Goal: Communication & Community: Answer question/provide support

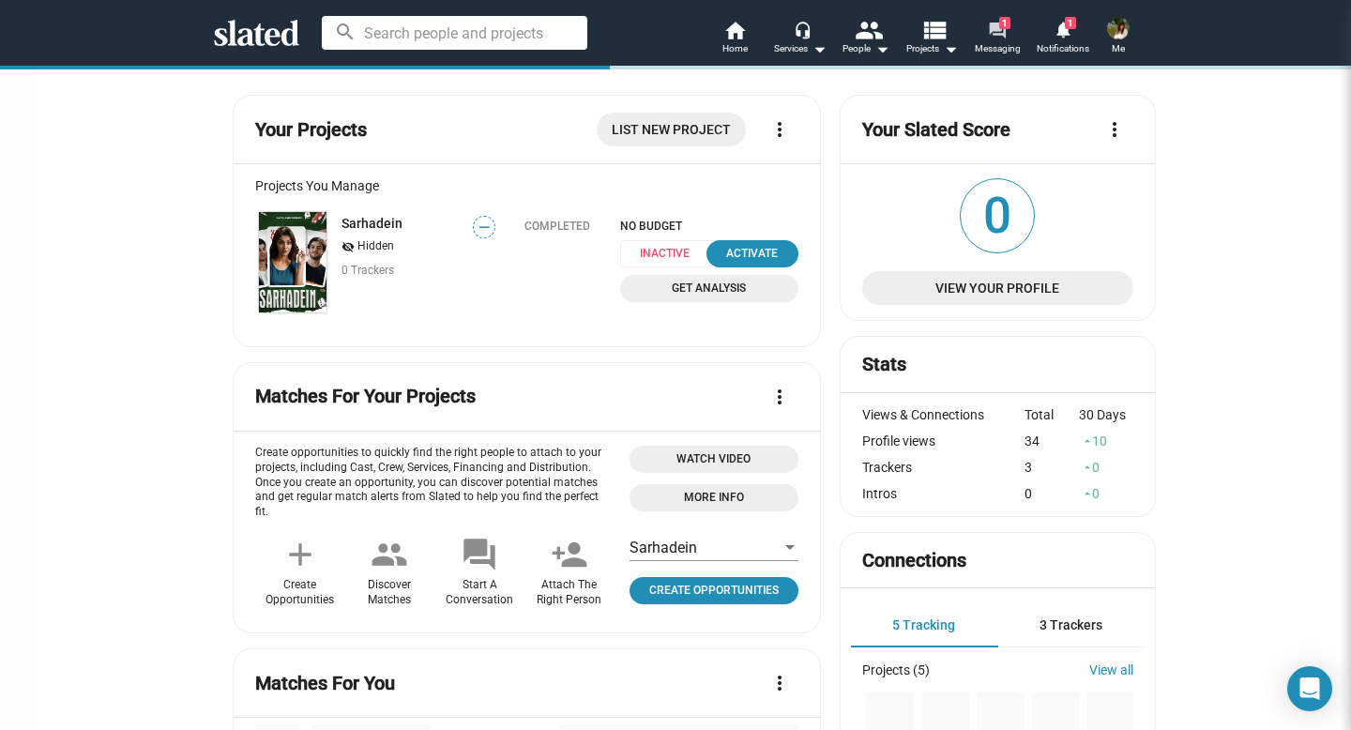
click at [998, 37] on mat-icon "forum" at bounding box center [997, 30] width 18 height 18
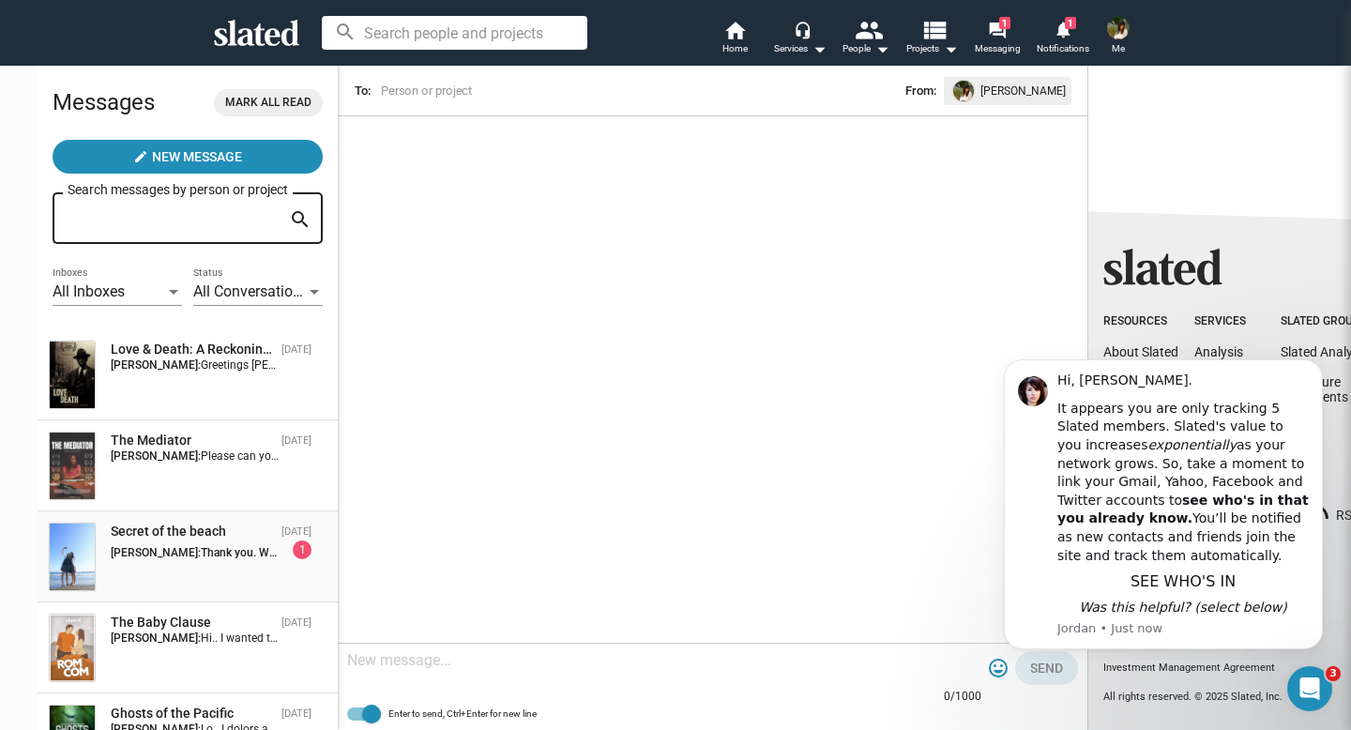
click at [174, 540] on div "Secret of the beach" at bounding box center [192, 531] width 163 height 18
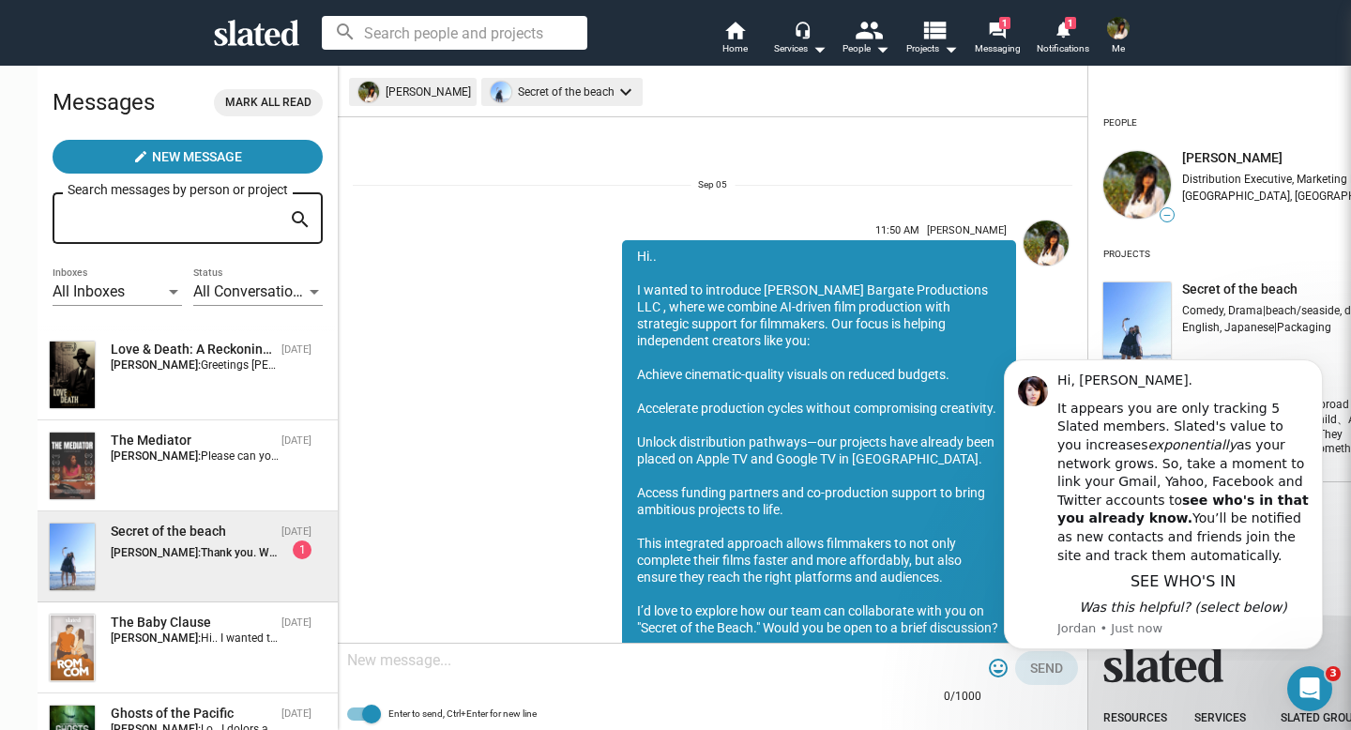
scroll to position [423, 0]
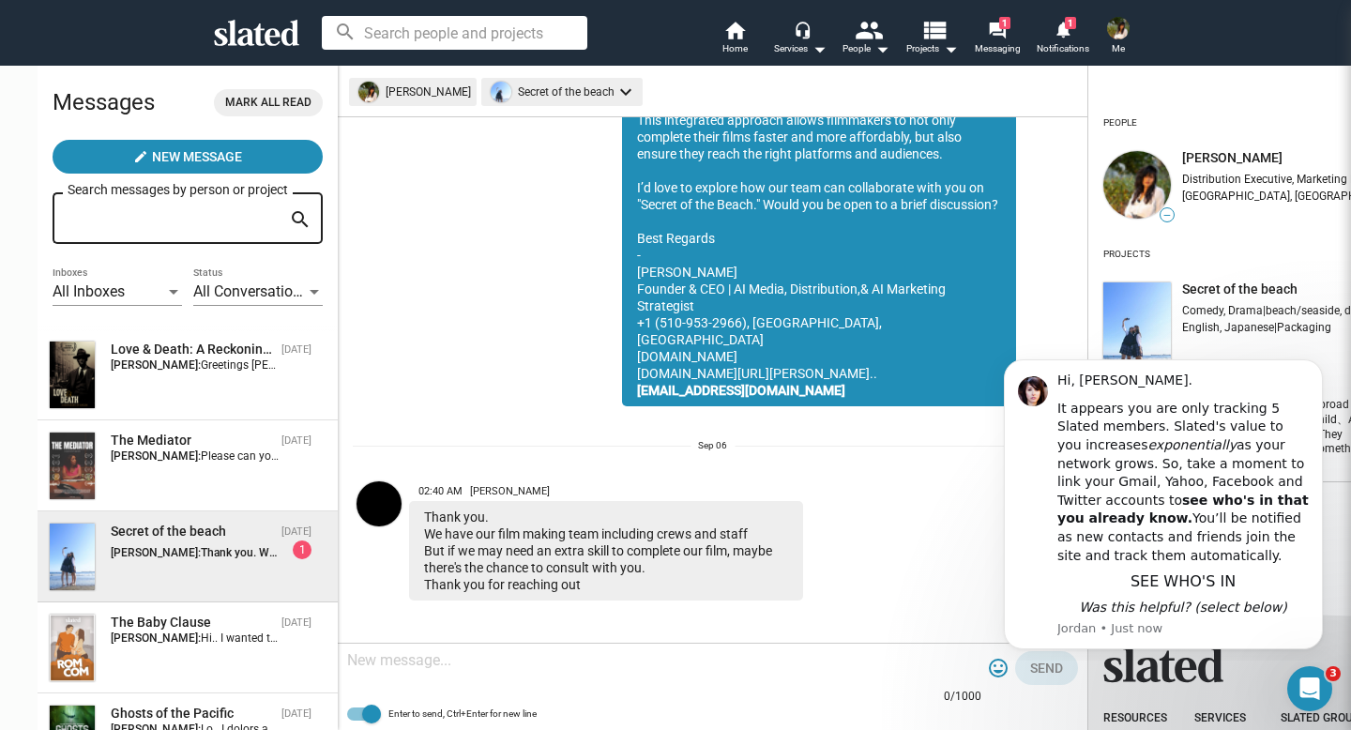
click at [348, 661] on textarea at bounding box center [664, 660] width 634 height 19
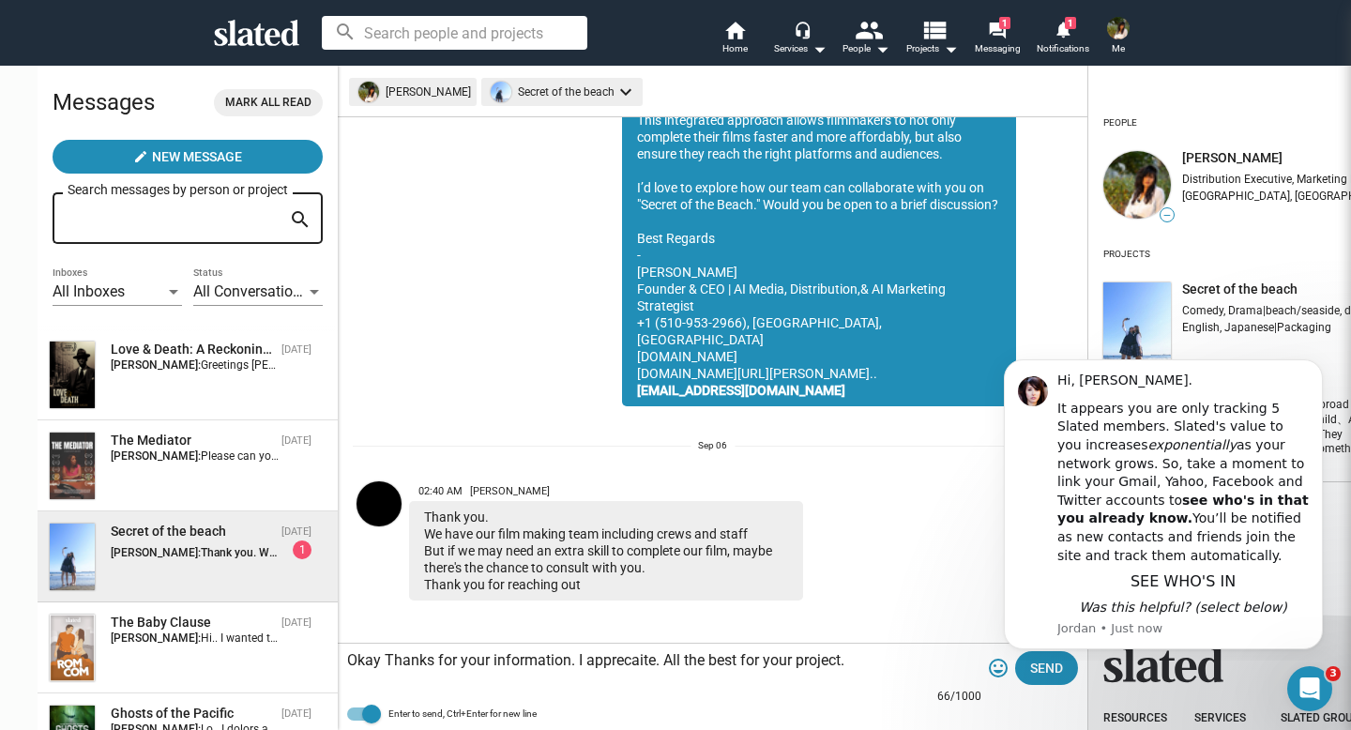
click at [573, 658] on textarea "Okay Thanks for your information. I apprecaite. All the best for your project." at bounding box center [664, 660] width 634 height 19
click at [585, 668] on textarea "Okay Thanks for your information. I apprecaite. All the best for your project." at bounding box center [664, 660] width 634 height 19
click at [347, 661] on textarea "Okay Thanks for your information. I appreciate it. All the best for your projec…" at bounding box center [664, 660] width 634 height 19
type textarea "Okay, Kyoji. Thanks for your information. I appreciate it. All the best for you…"
click at [1030, 672] on span "Send" at bounding box center [1046, 668] width 33 height 34
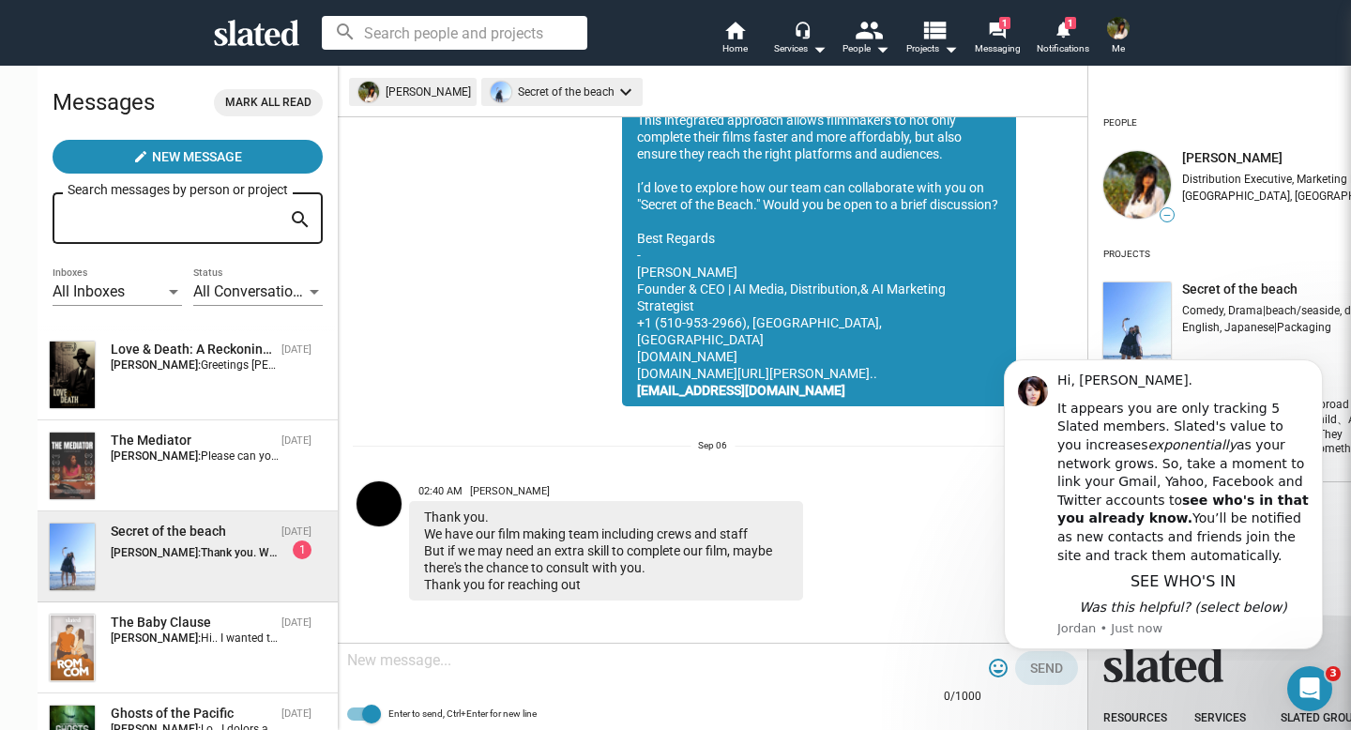
scroll to position [589, 0]
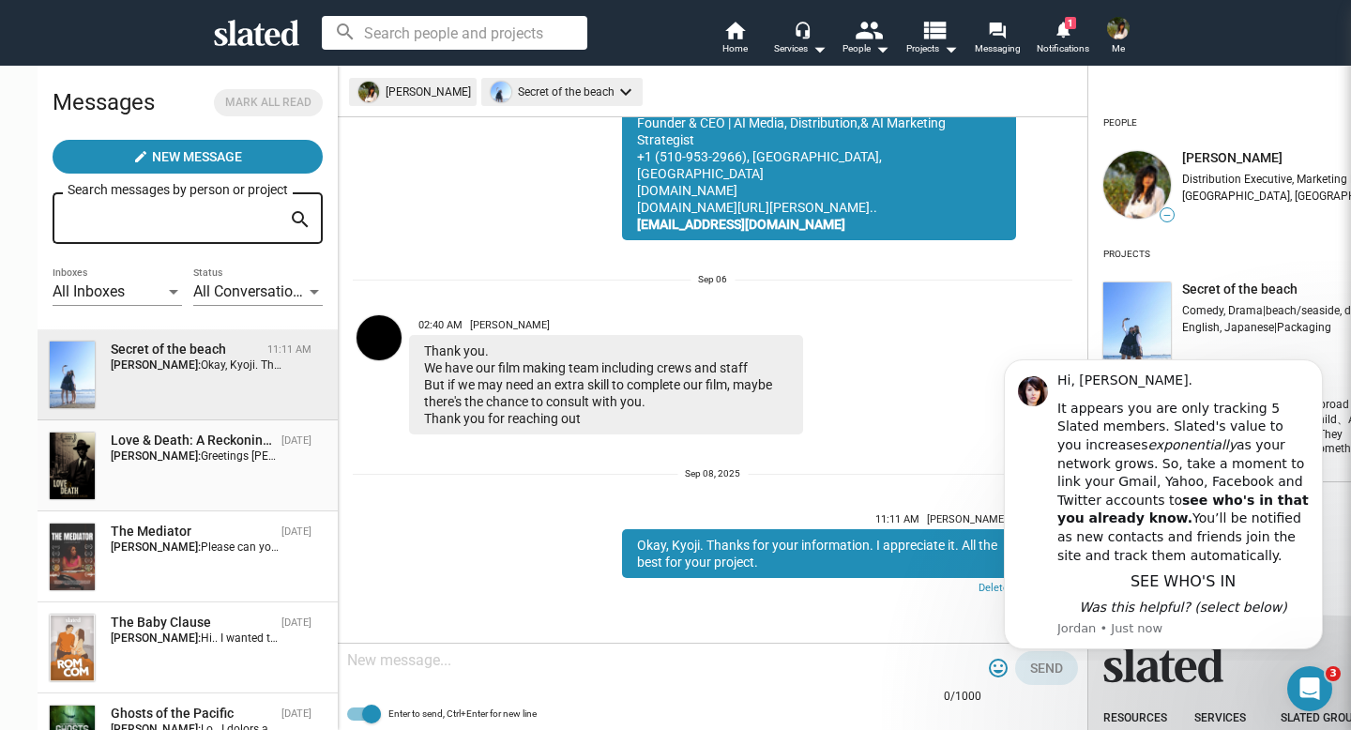
click at [118, 439] on div "Love & Death: A Reckoning In [GEOGRAPHIC_DATA]" at bounding box center [192, 440] width 163 height 18
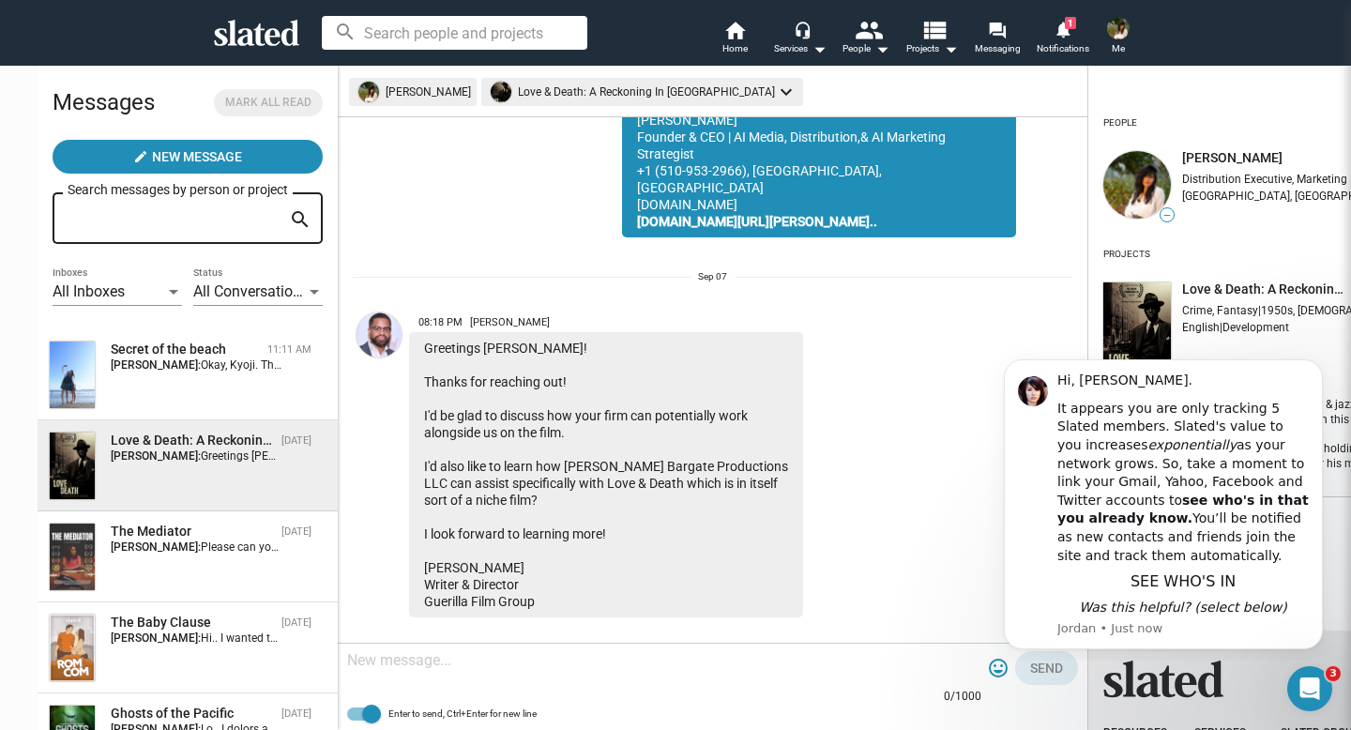
scroll to position [563, 0]
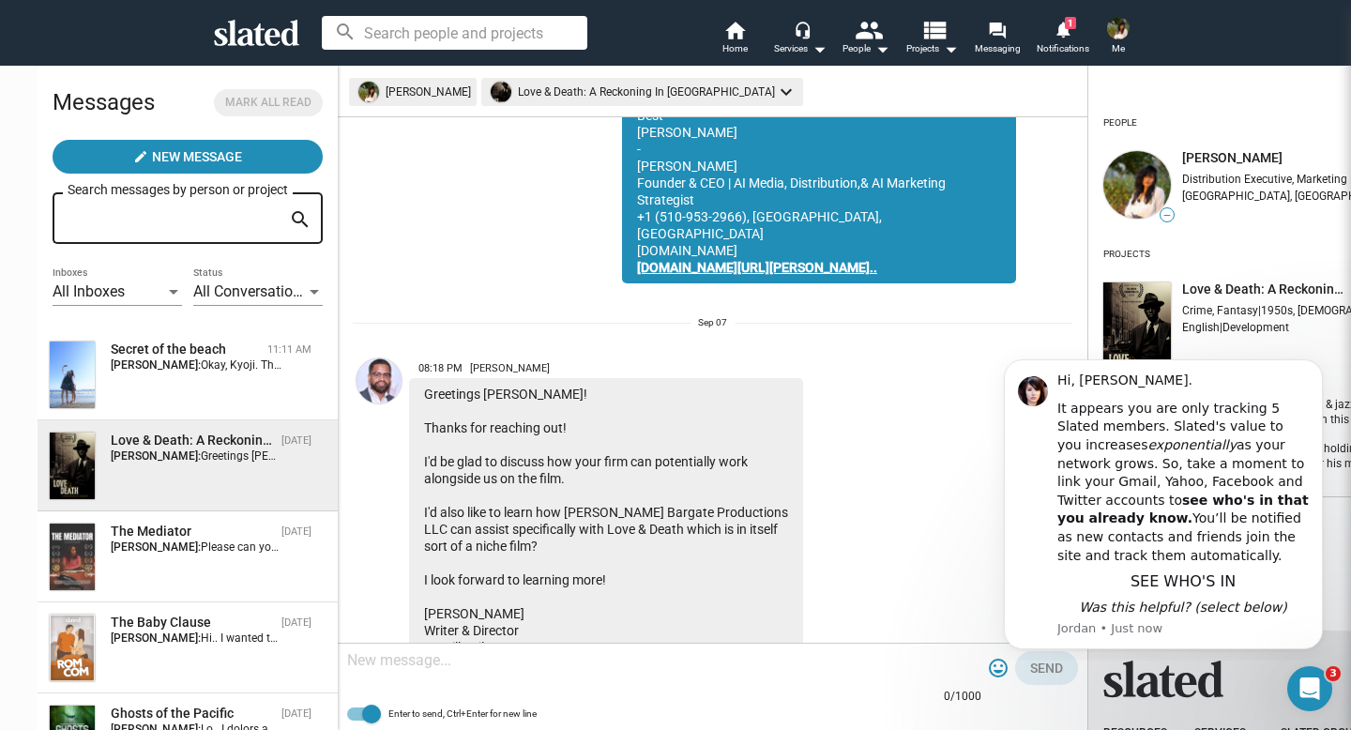
click at [663, 260] on link "[DOMAIN_NAME][URL][PERSON_NAME].." at bounding box center [757, 267] width 240 height 15
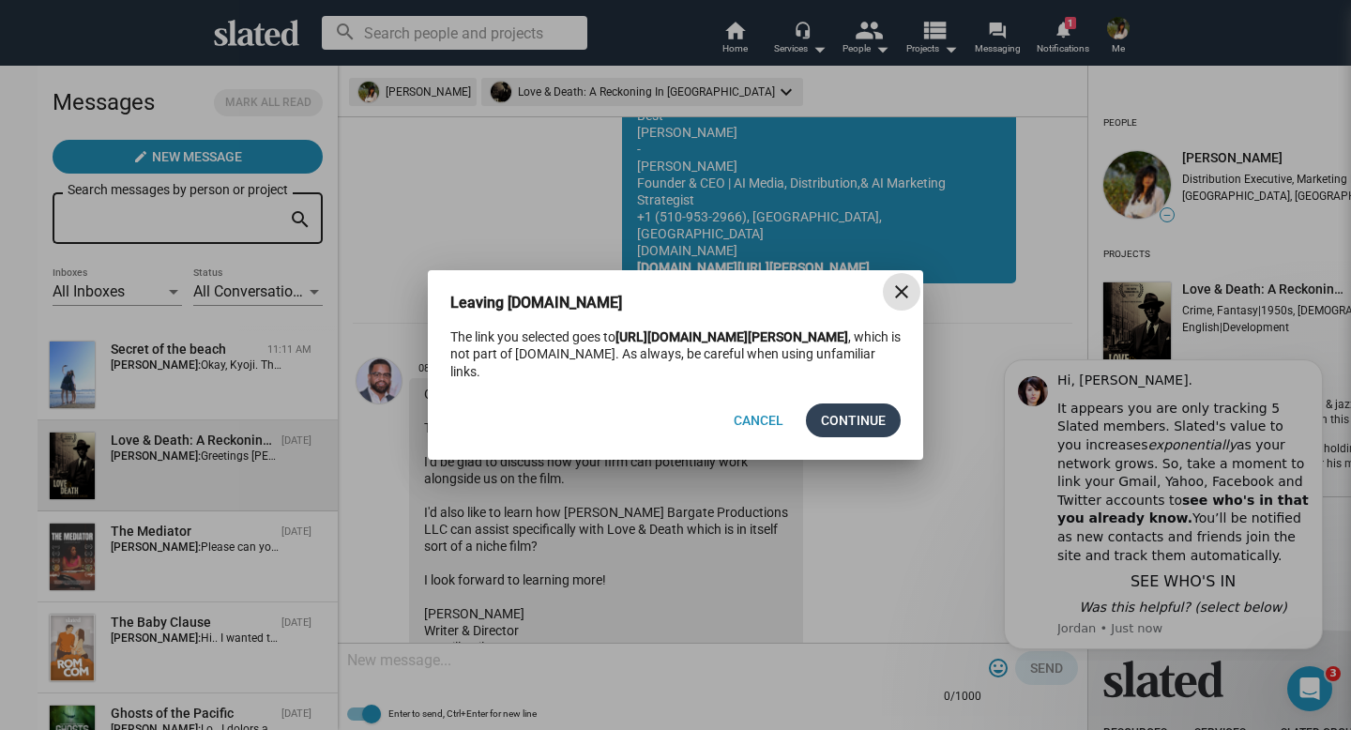
click at [846, 425] on span "Continue" at bounding box center [853, 420] width 65 height 34
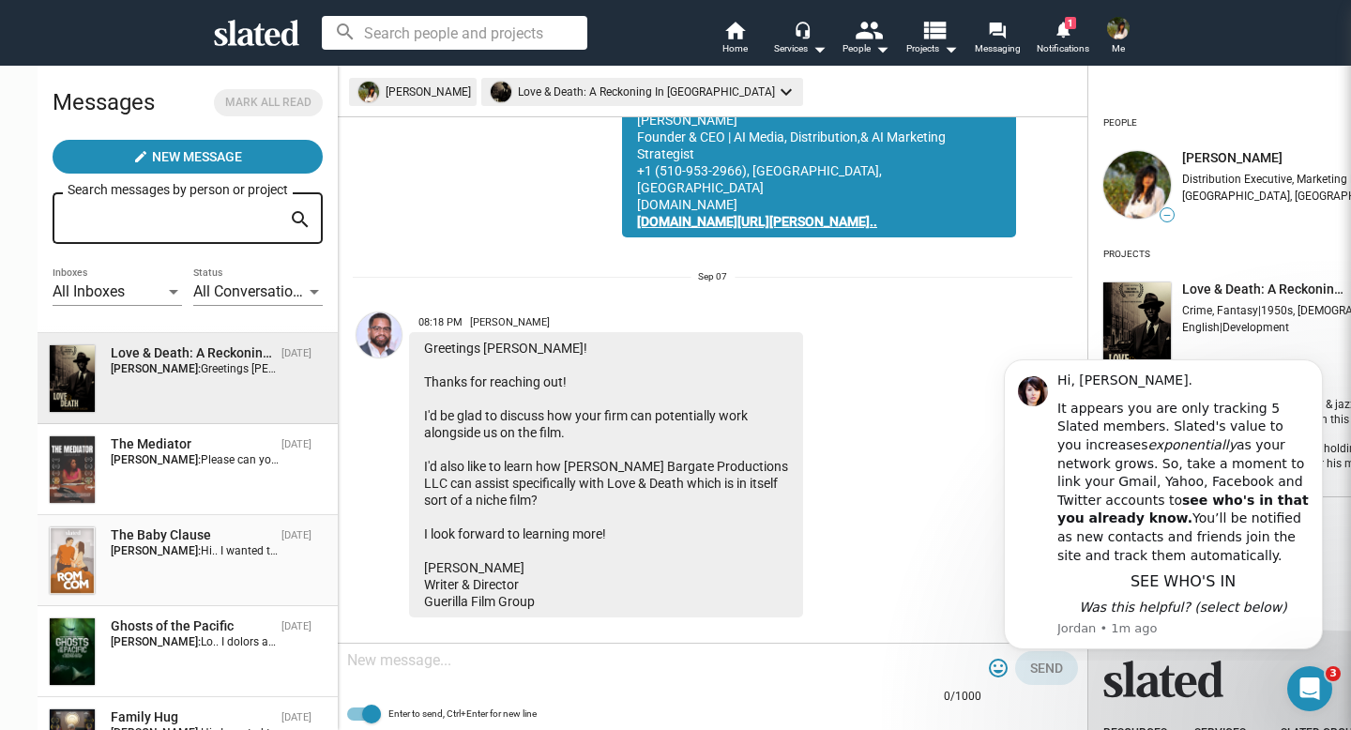
scroll to position [89, 0]
click at [138, 625] on div "Ghosts of the Pacific" at bounding box center [192, 624] width 163 height 18
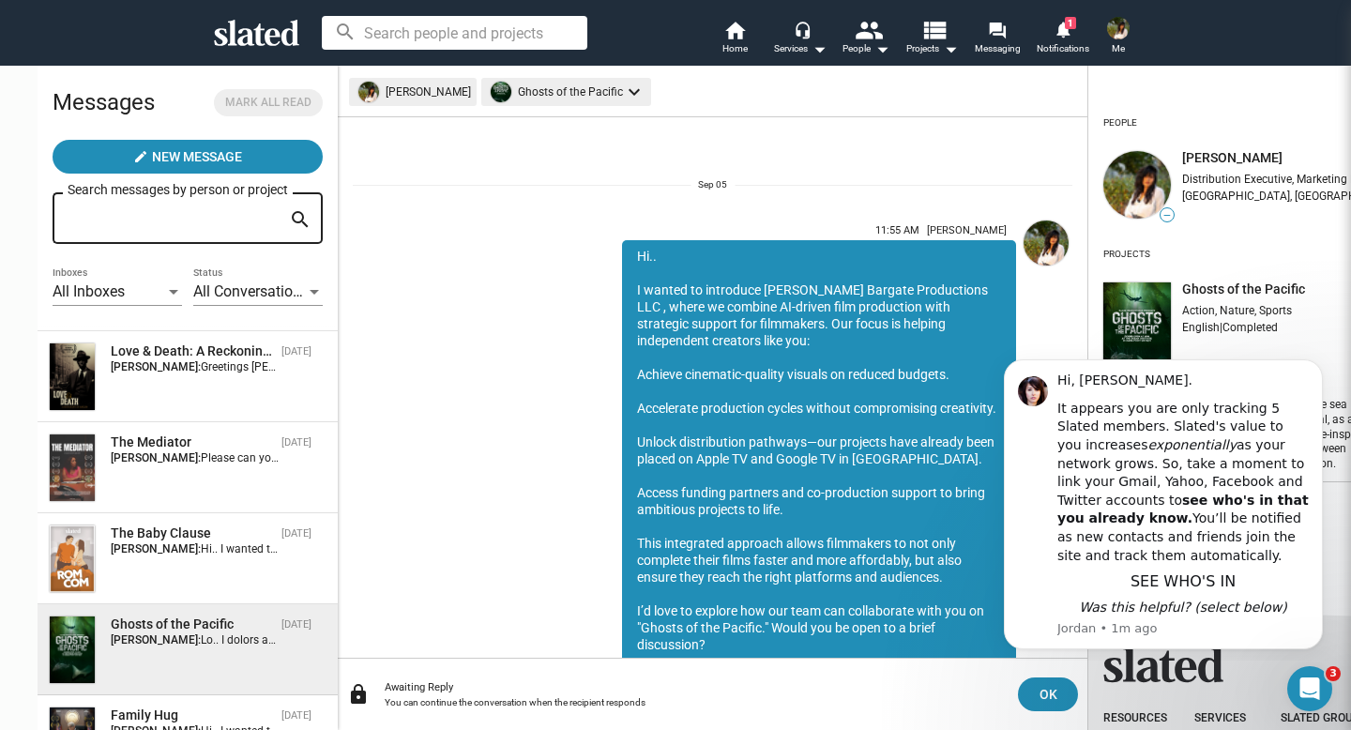
scroll to position [237, 0]
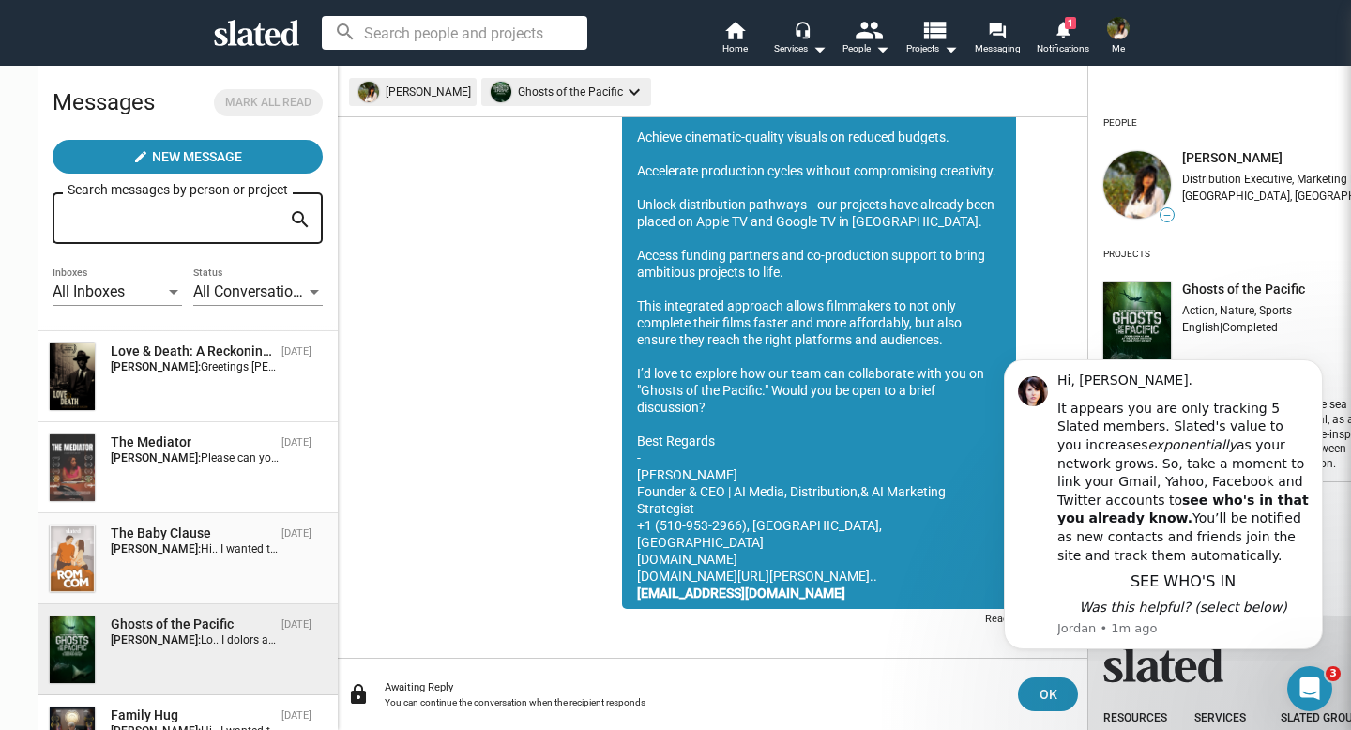
click at [149, 567] on div "The Baby Clause [DATE] [PERSON_NAME]:" at bounding box center [188, 558] width 278 height 68
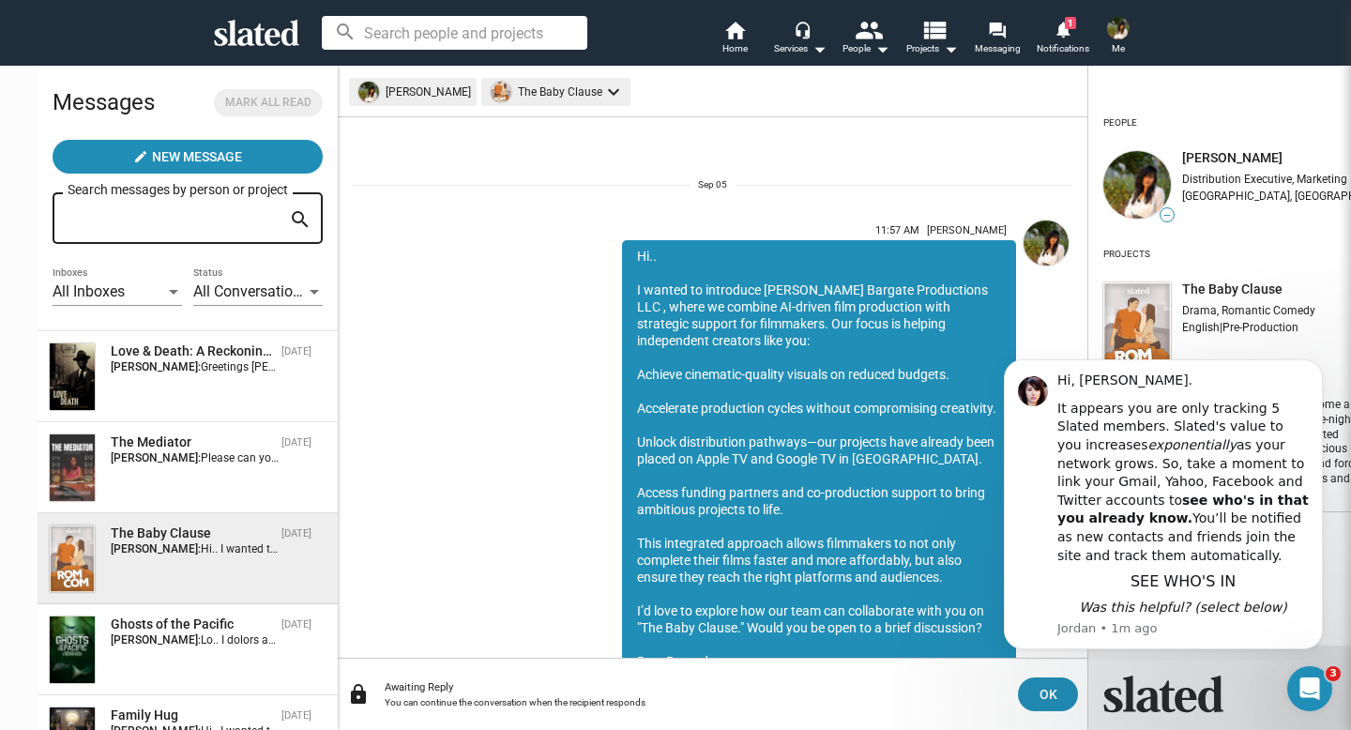
scroll to position [220, 0]
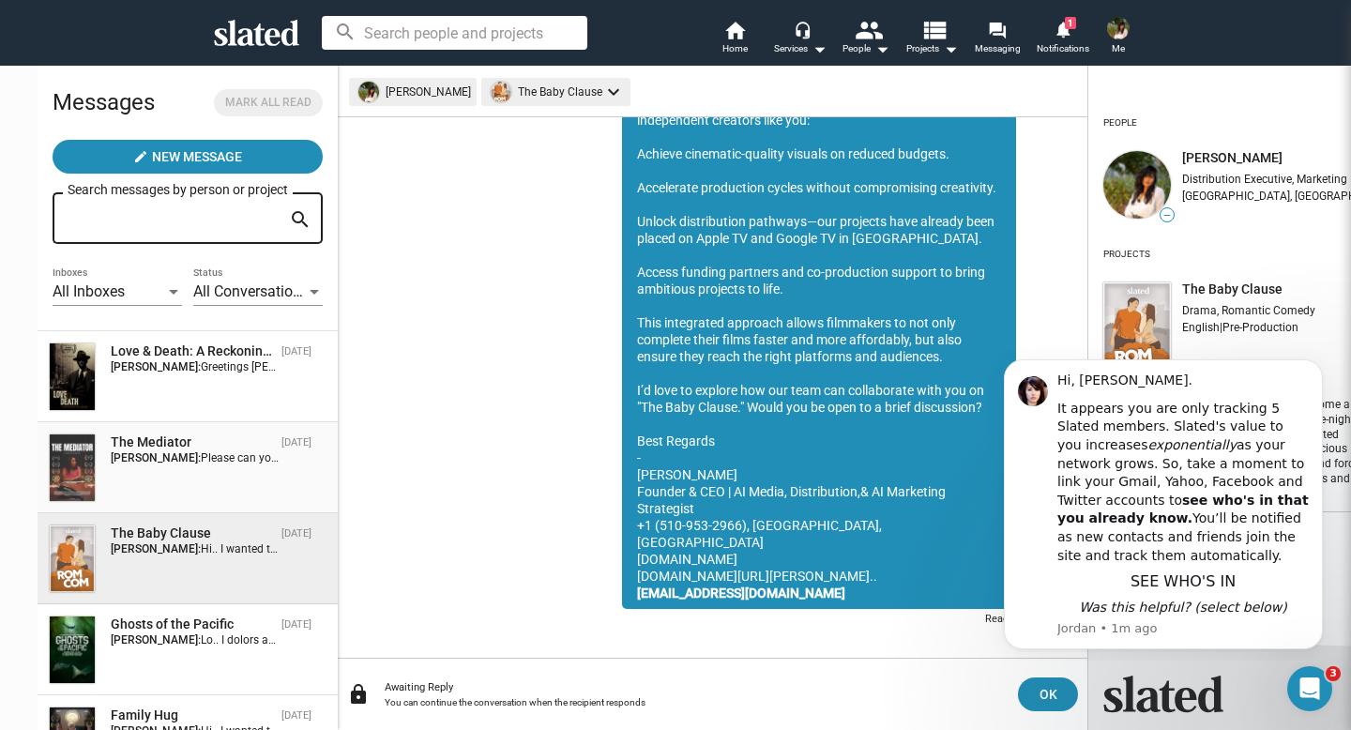
click at [201, 463] on span "Please can you send me your pitch deck if it is possible at [EMAIL_ADDRESS][DOM…" at bounding box center [569, 457] width 736 height 13
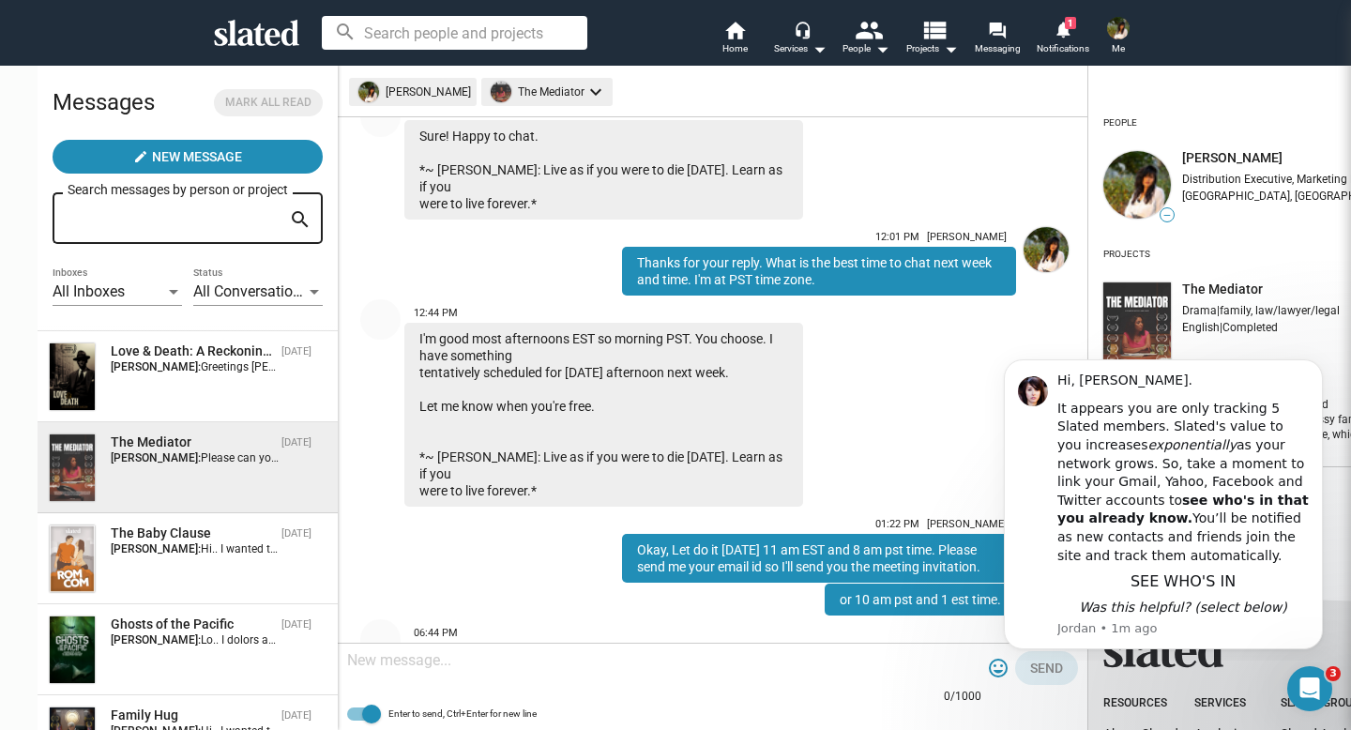
scroll to position [767, 0]
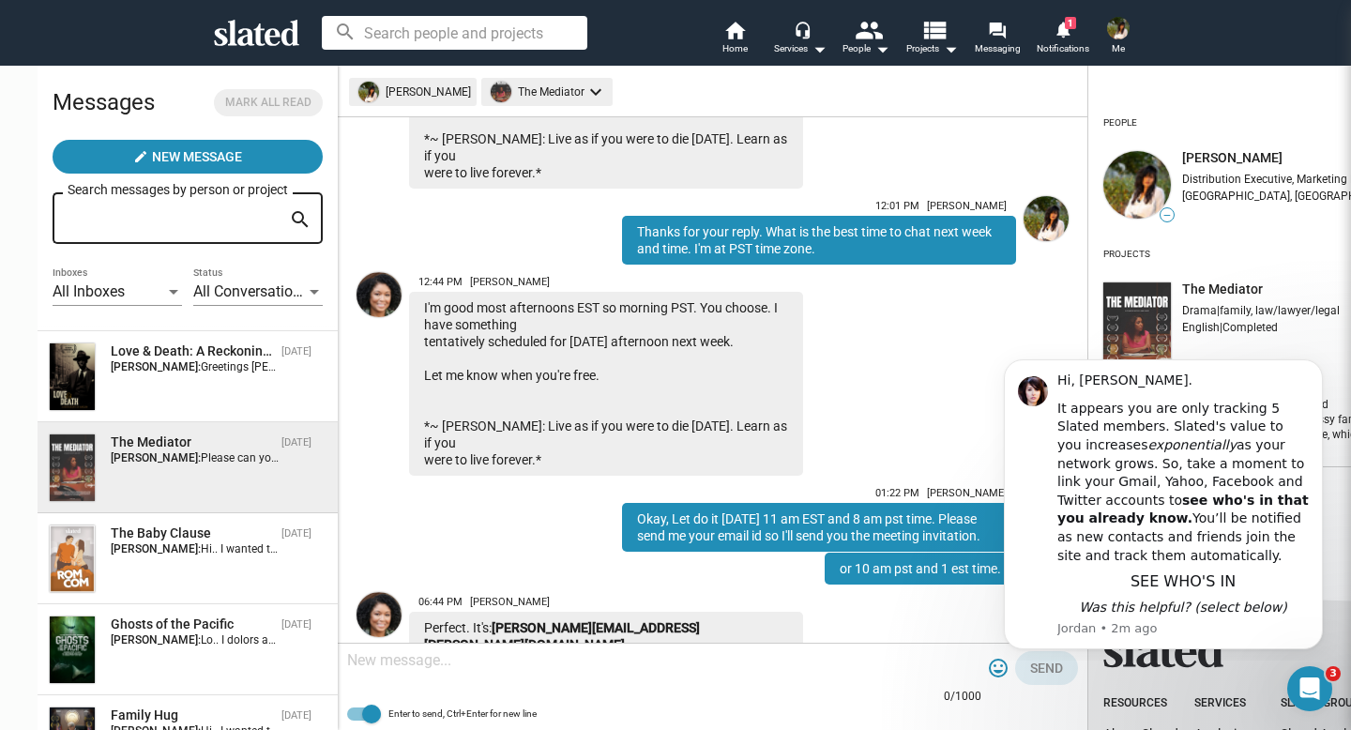
drag, startPoint x: 431, startPoint y: 261, endPoint x: 509, endPoint y: 264, distance: 77.9
click at [509, 265] on span "12:44 PM [PERSON_NAME]" at bounding box center [606, 278] width 394 height 27
click at [566, 212] on div "12:01 PM [PERSON_NAME] Thanks for your reply. What is the best time to chat nex…" at bounding box center [791, 227] width 450 height 76
drag, startPoint x: 431, startPoint y: 261, endPoint x: 517, endPoint y: 260, distance: 86.3
click at [518, 265] on span "12:44 PM [PERSON_NAME]" at bounding box center [606, 278] width 394 height 27
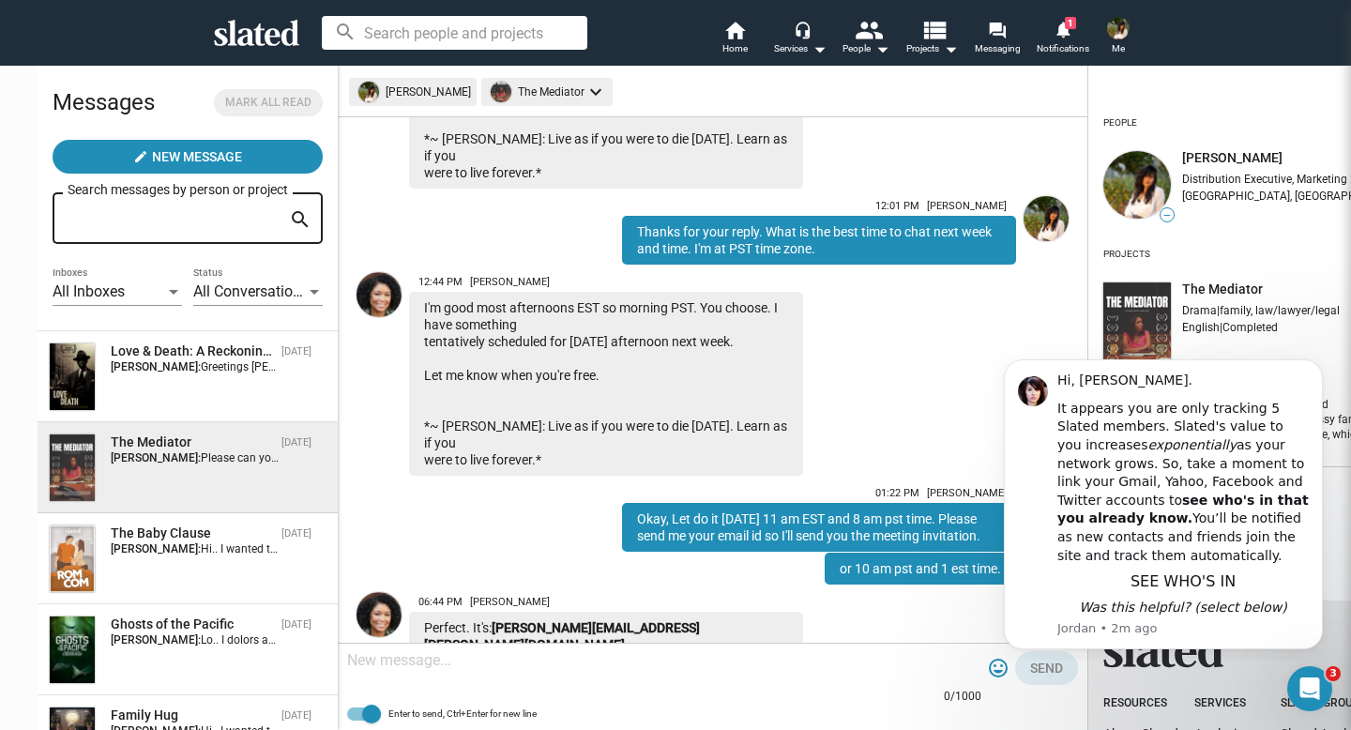
copy span "[PERSON_NAME]"
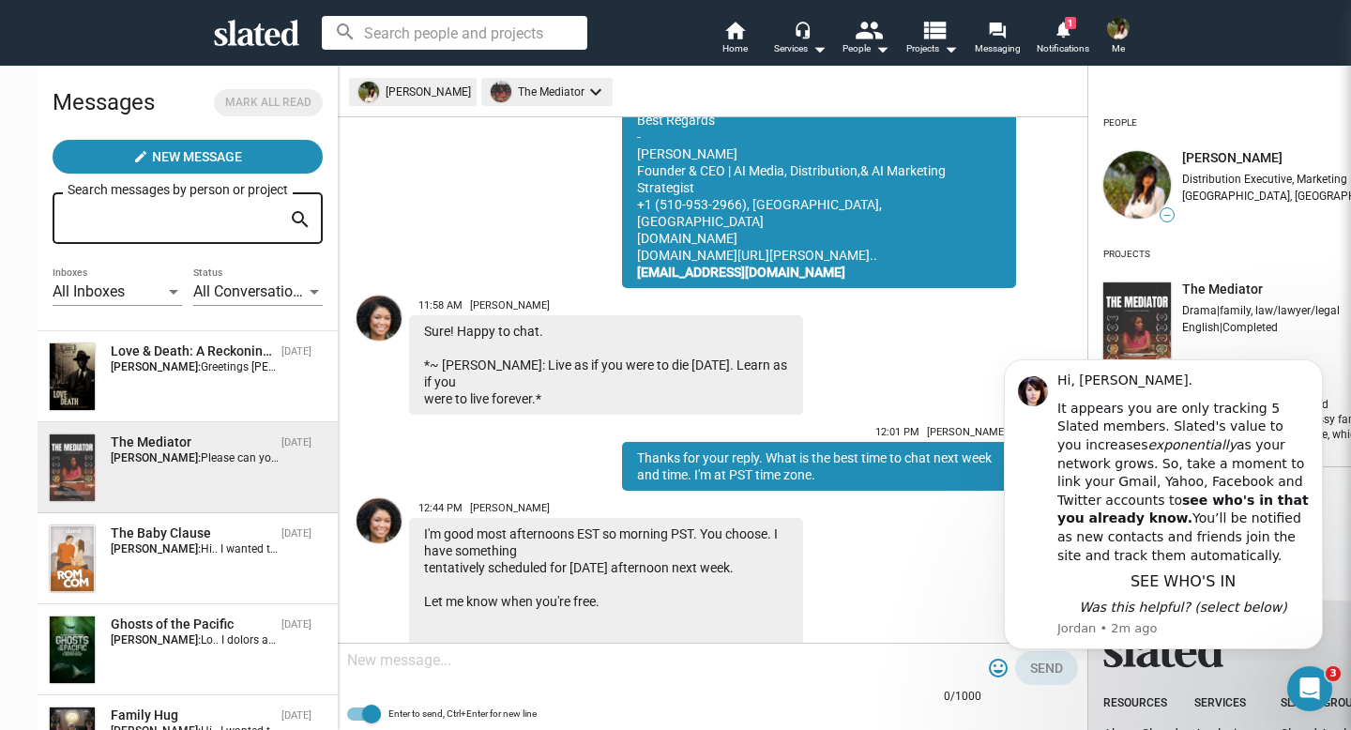
scroll to position [387, 0]
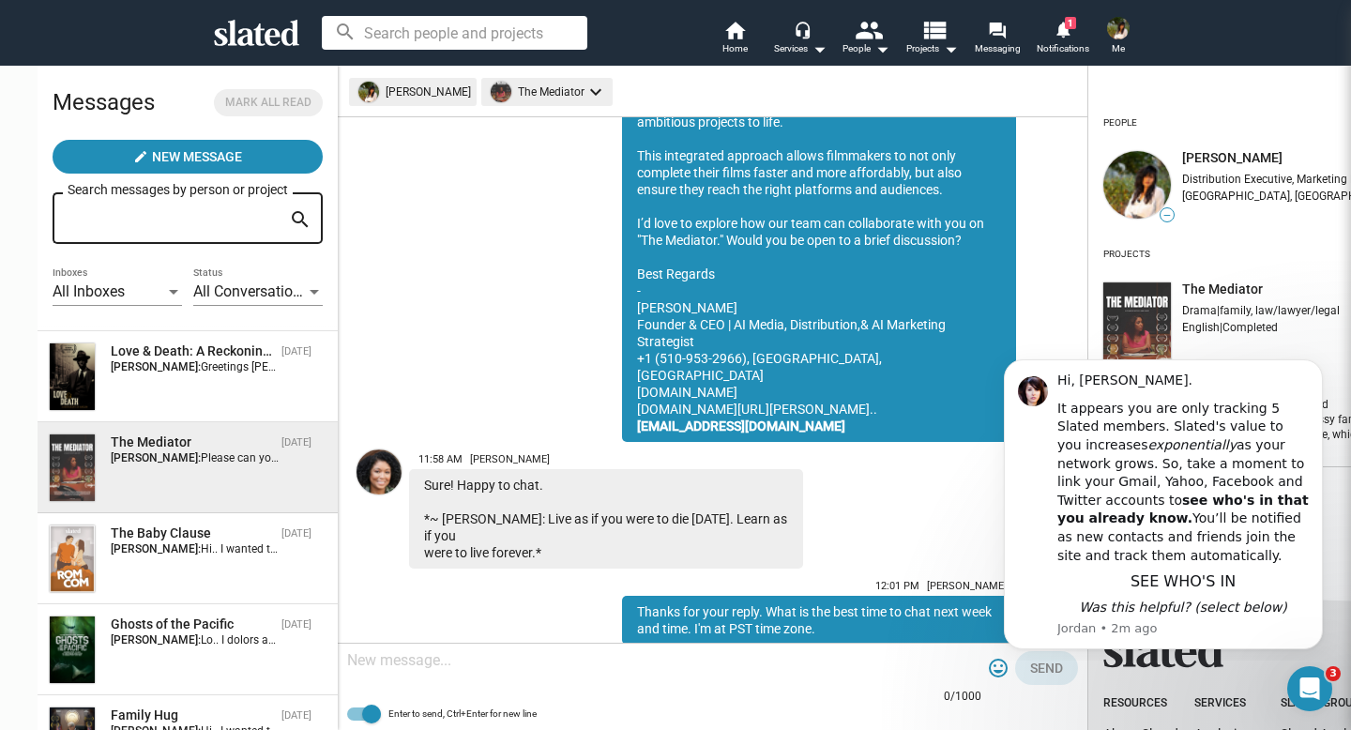
drag, startPoint x: 599, startPoint y: 239, endPoint x: 690, endPoint y: 240, distance: 91.0
click at [690, 240] on div "Hi.. I wanted to introduce [PERSON_NAME] Bargate Productions LLC , where we com…" at bounding box center [819, 147] width 394 height 589
copy div ""The Mediator.""
click at [128, 386] on div "Love & Death: A Reckoning In [GEOGRAPHIC_DATA] [DATE] [PERSON_NAME]: Greetings …" at bounding box center [188, 376] width 278 height 68
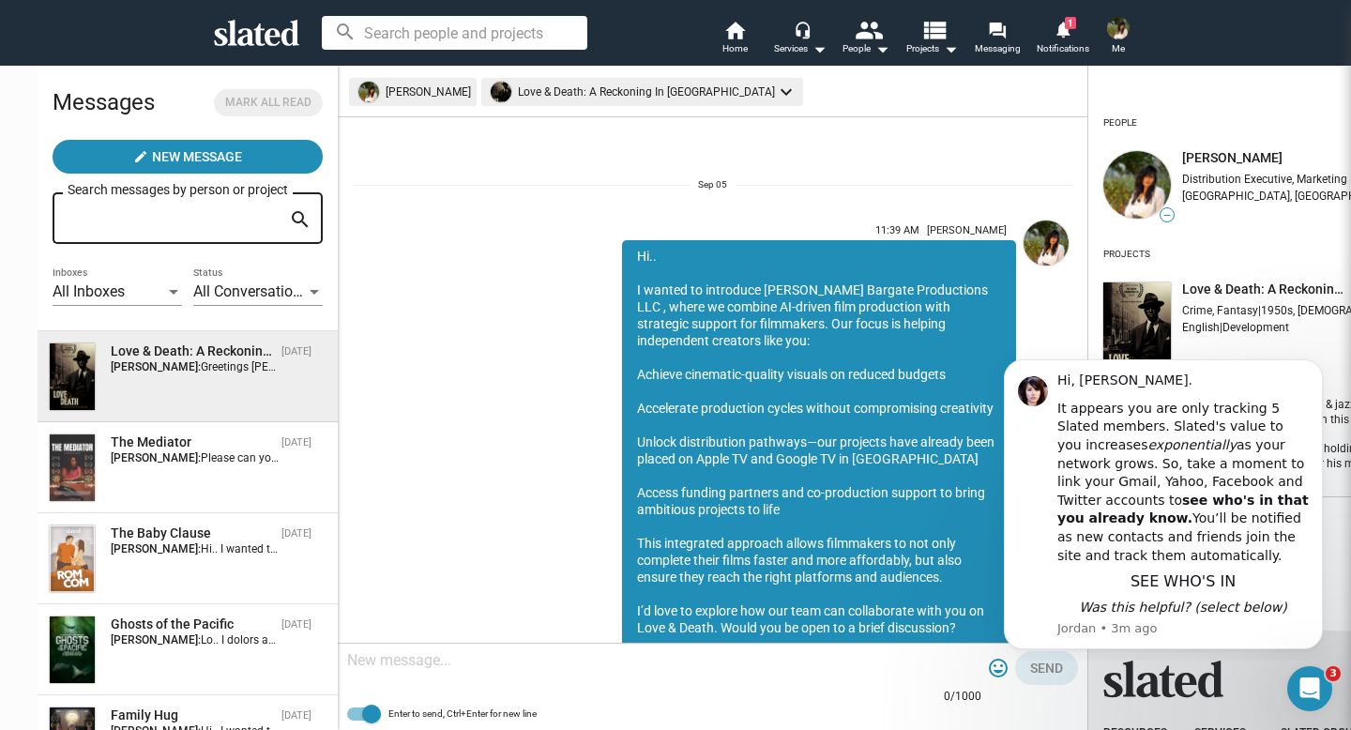
scroll to position [609, 0]
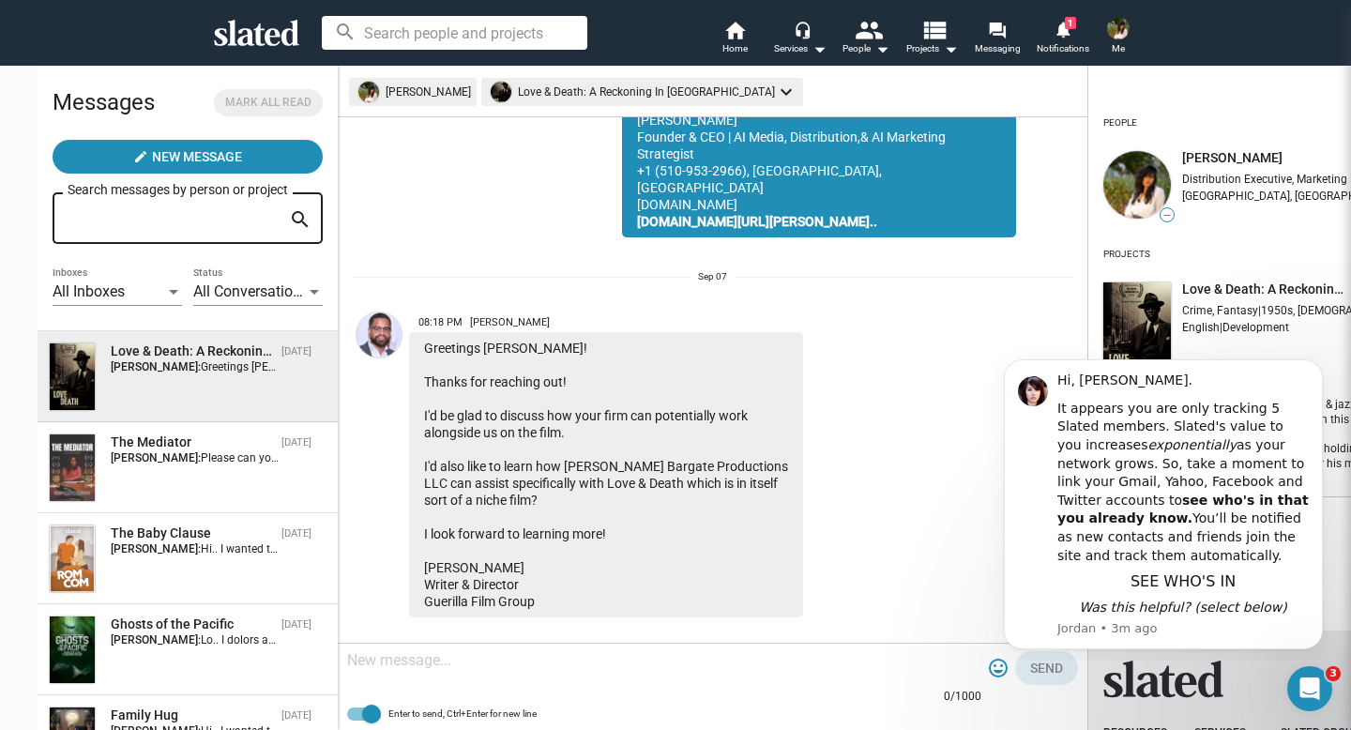
click at [389, 669] on textarea at bounding box center [664, 660] width 634 height 19
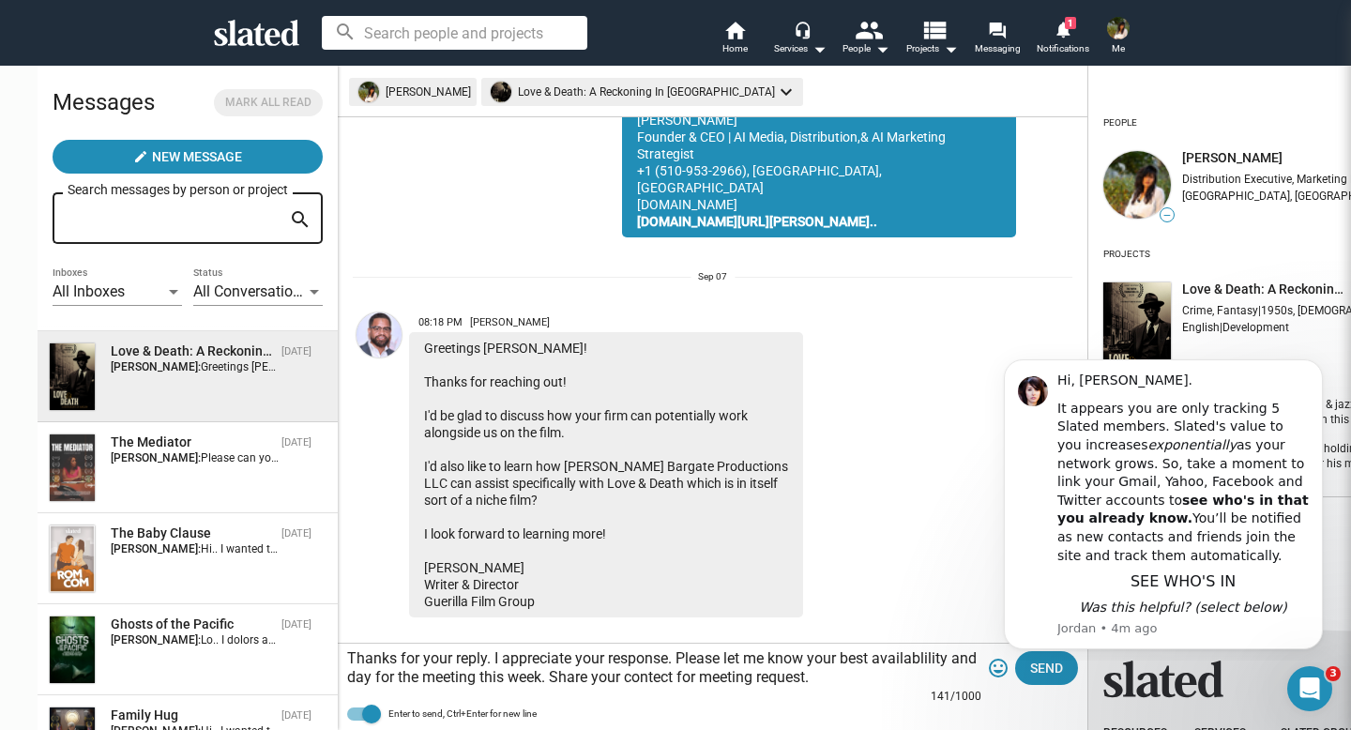
click at [858, 662] on textarea "Thanks for your reply. I appreciate your response. Please let me know your best…" at bounding box center [664, 668] width 634 height 38
click at [885, 651] on textarea "Thanks for your reply. I appreciate your response. Please let me know your best…" at bounding box center [664, 668] width 634 height 38
click at [631, 677] on textarea "Thanks for your reply. I appreciate your response. Please let me know your best…" at bounding box center [664, 668] width 634 height 38
click at [828, 676] on textarea "Thanks for your reply. I appreciate your response. Please let me know your best…" at bounding box center [664, 668] width 634 height 38
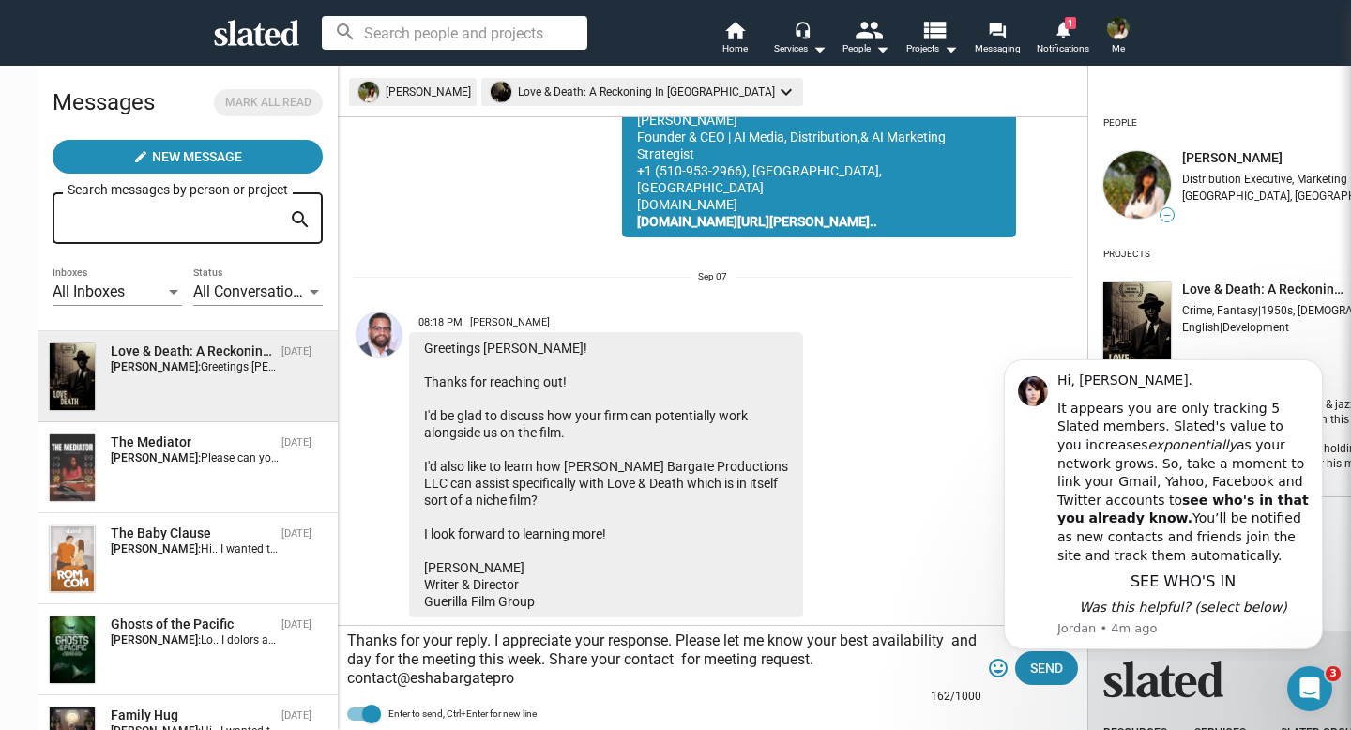
scroll to position [628, 0]
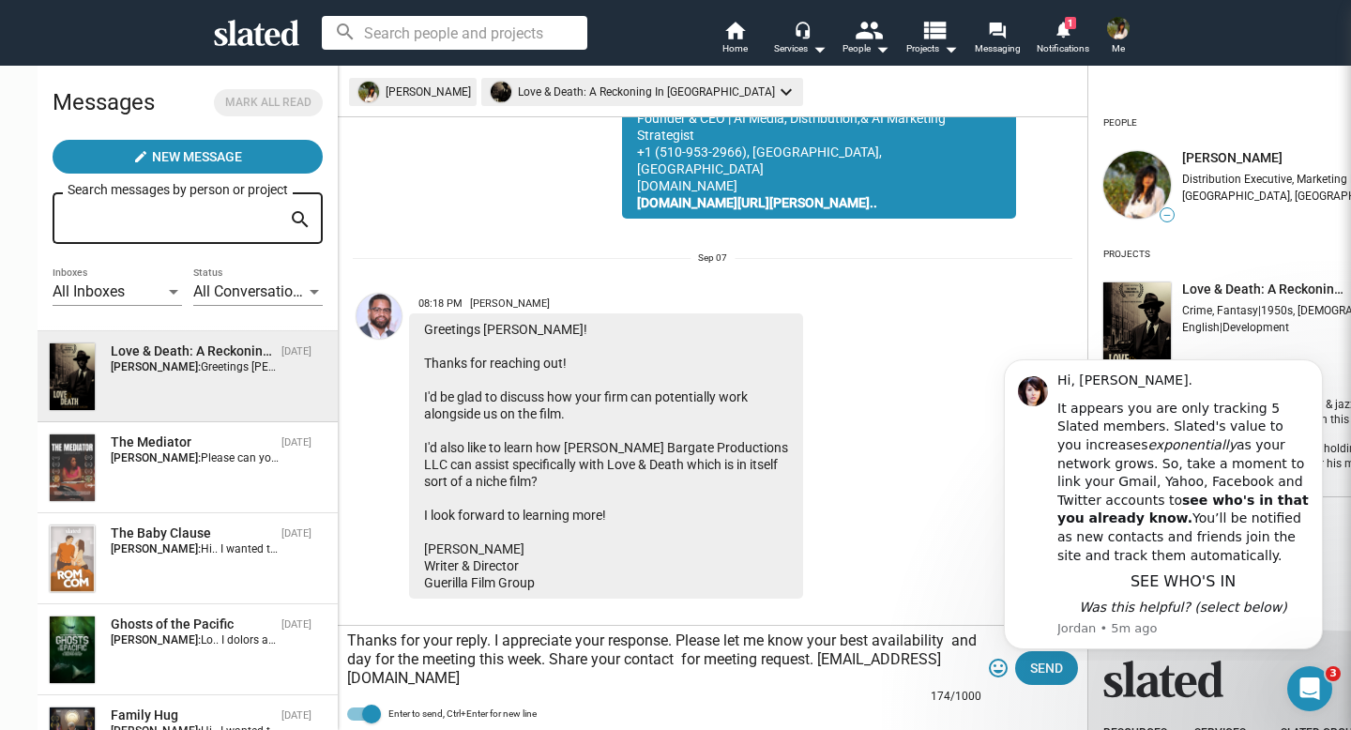
type textarea "Thanks for your reply. I appreciate your response. Please let me know your best…"
click at [997, 659] on html "Hi, [PERSON_NAME]. It appears you are only tracking 5 Slated members. Slated's …" at bounding box center [1162, 501] width 375 height 318
click at [1030, 673] on span "Send" at bounding box center [1046, 668] width 33 height 34
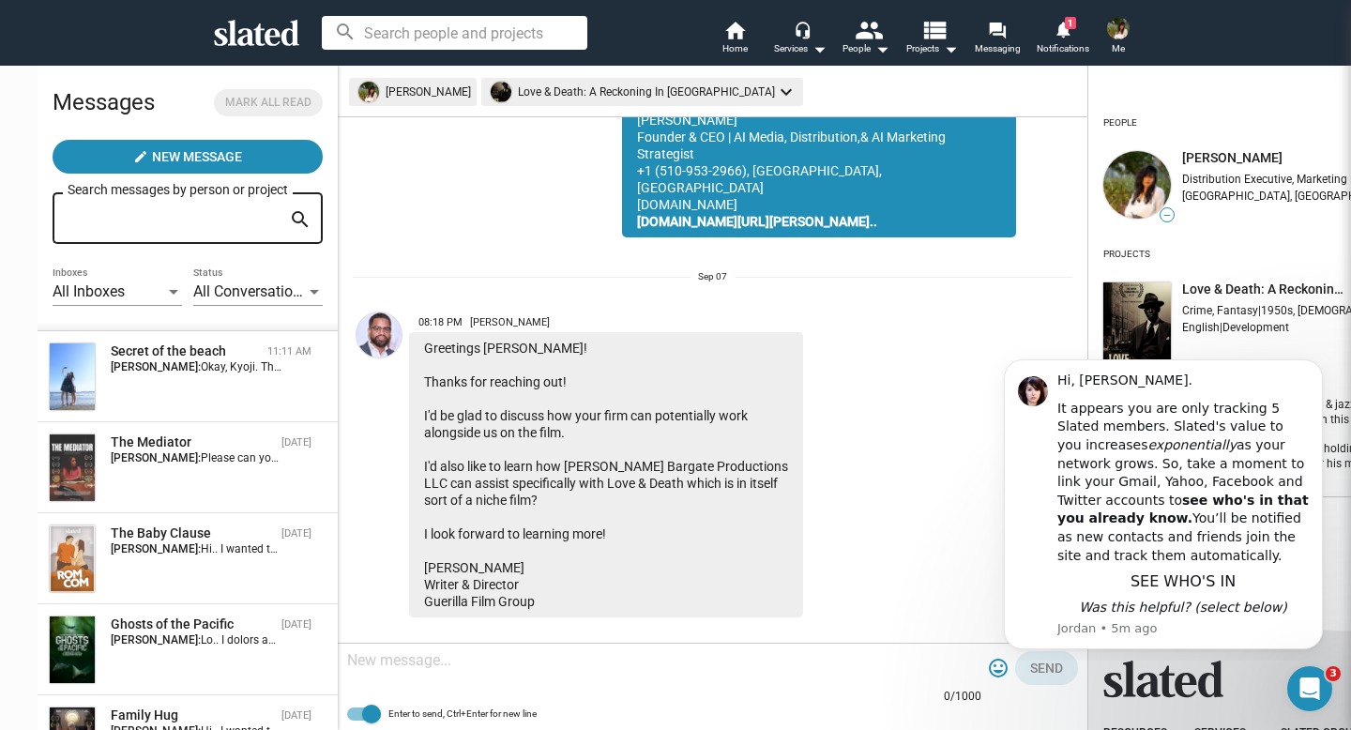
scroll to position [809, 0]
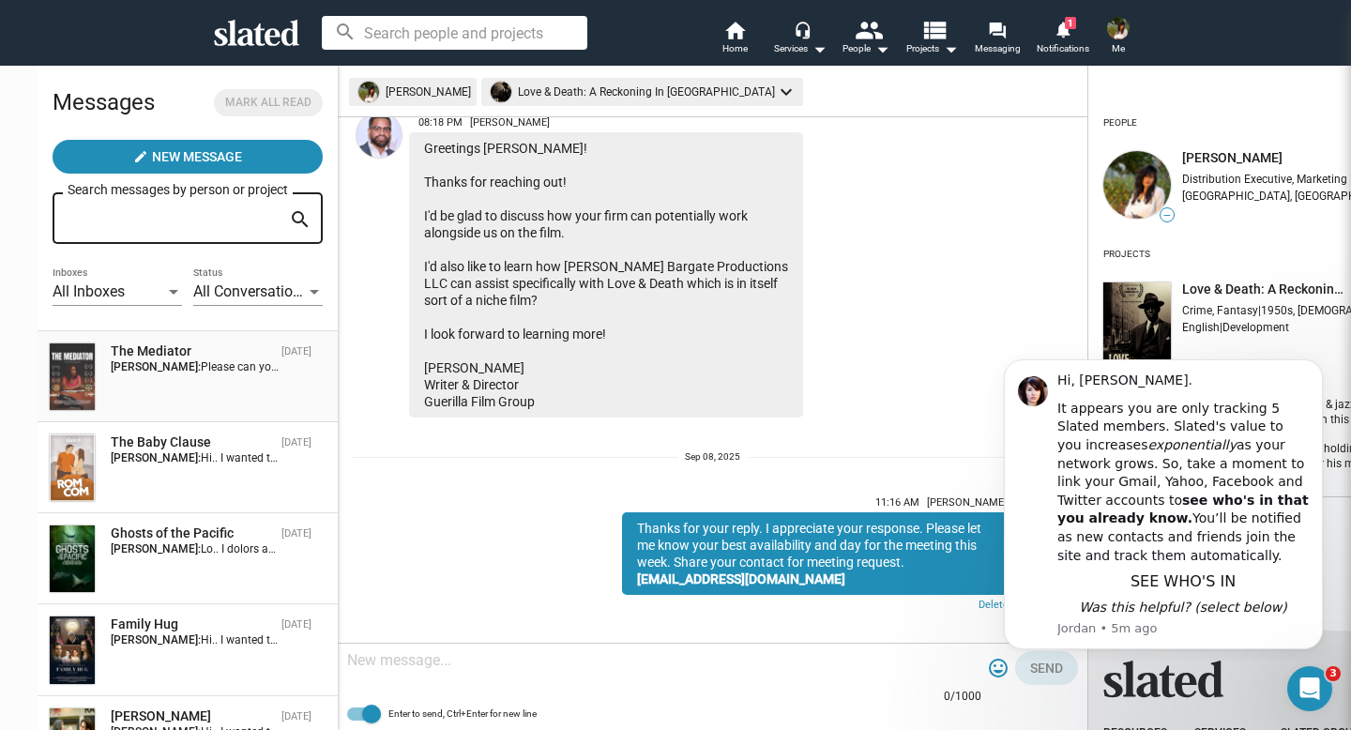
click at [147, 353] on div "The Mediator" at bounding box center [192, 351] width 163 height 18
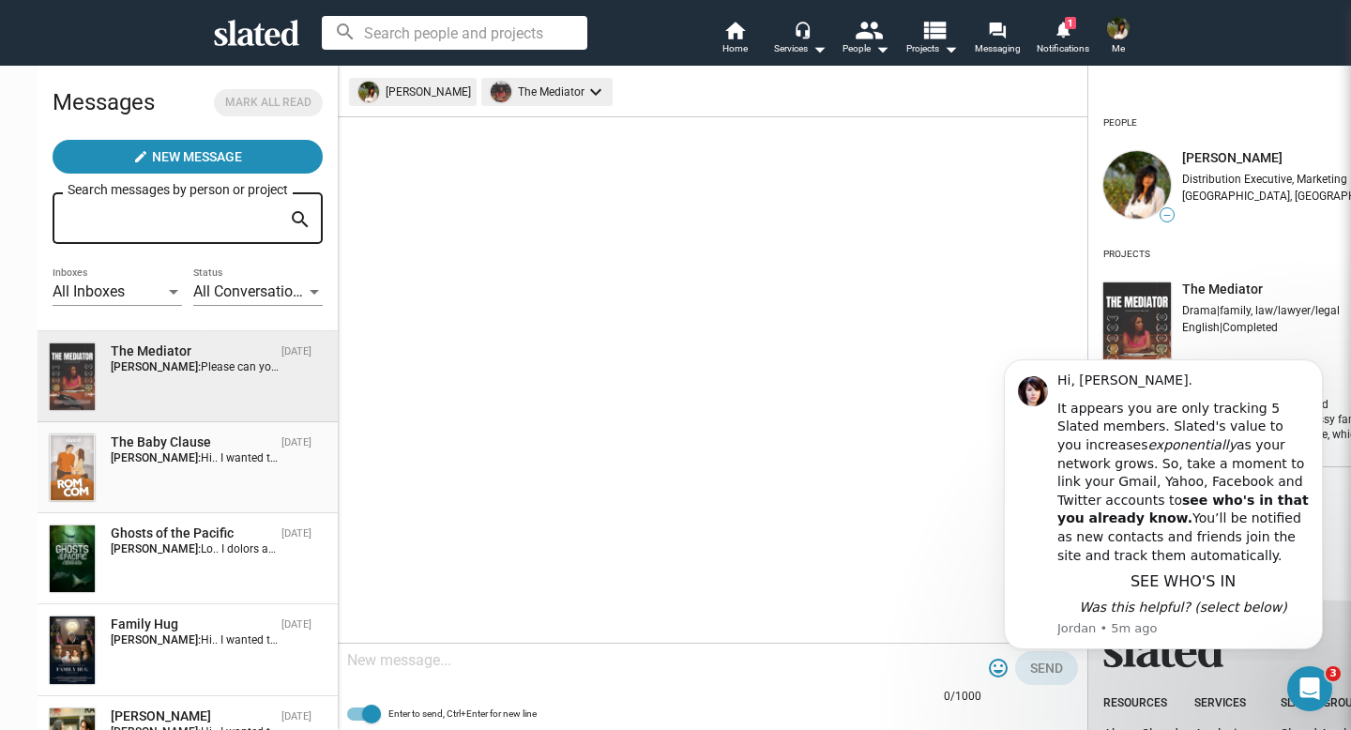
click at [137, 448] on div "The Baby Clause" at bounding box center [192, 442] width 163 height 18
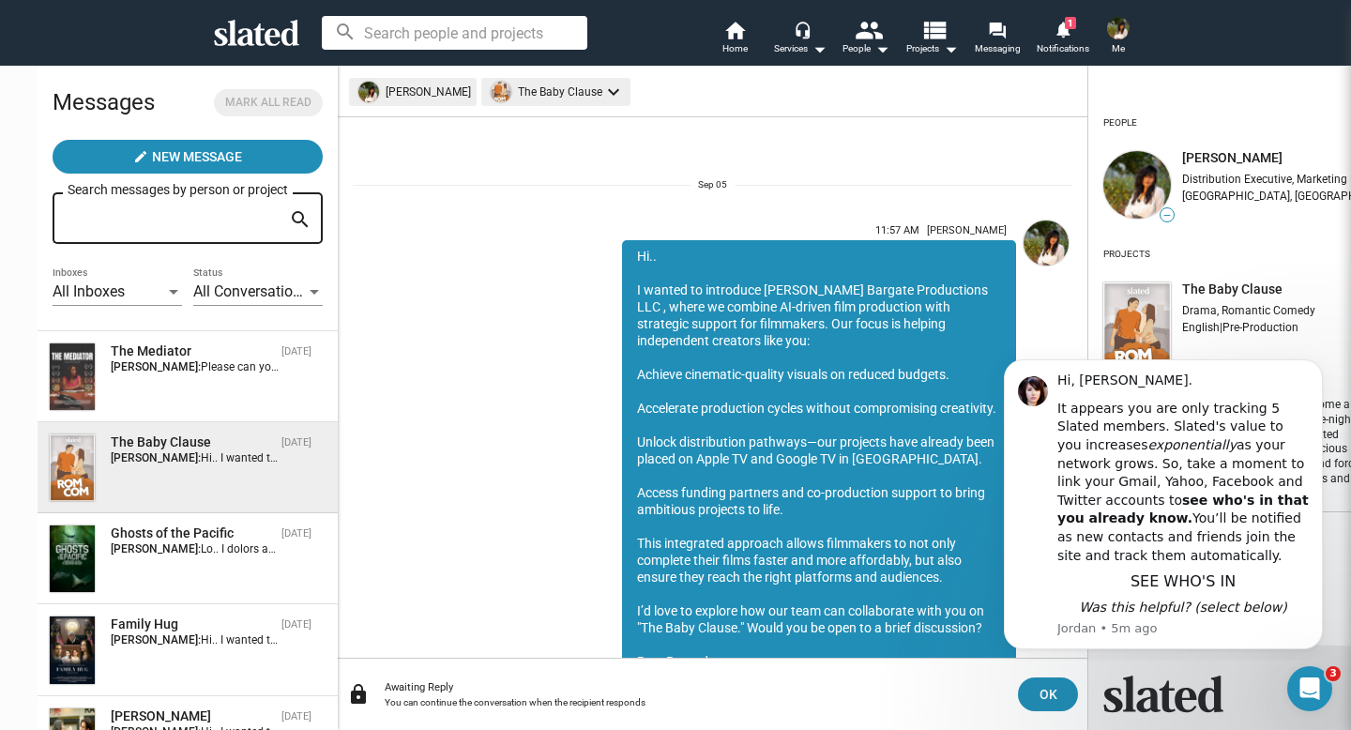
scroll to position [220, 0]
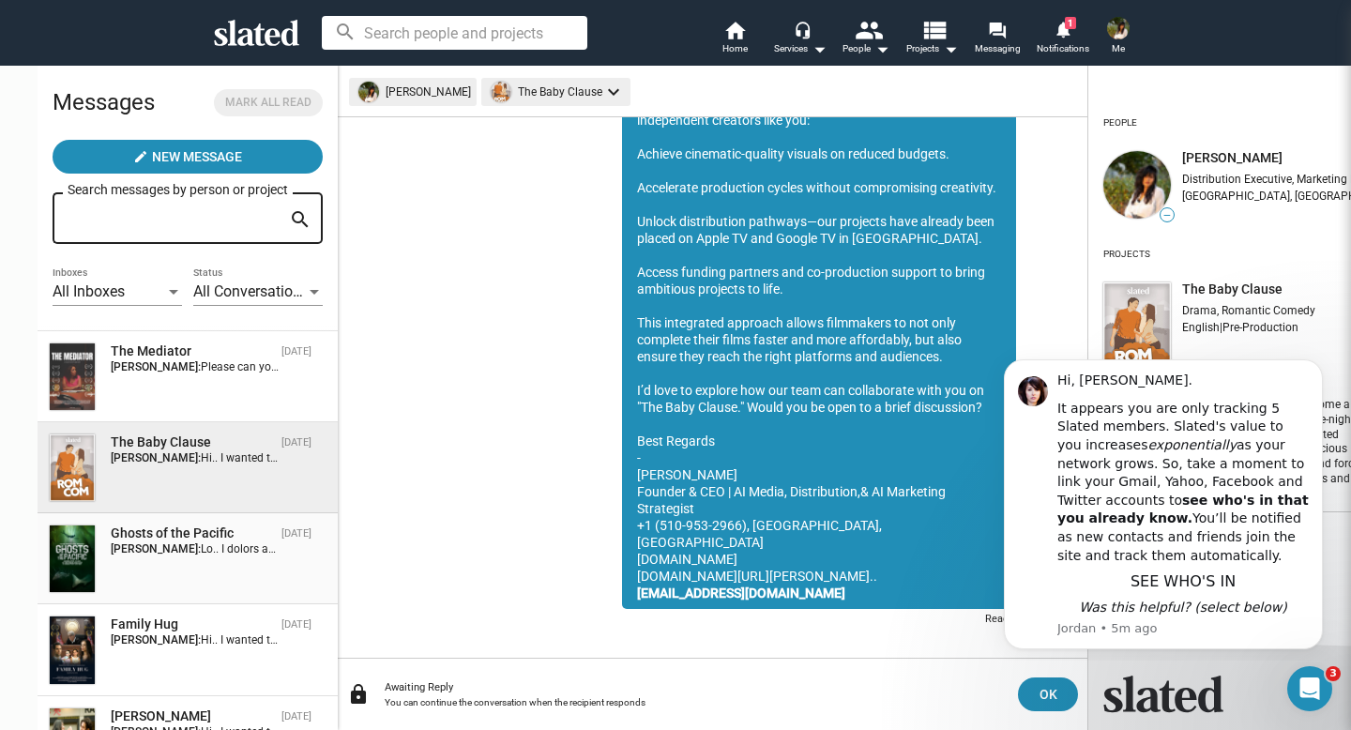
click at [151, 530] on div "Ghosts of the Pacific" at bounding box center [192, 533] width 163 height 18
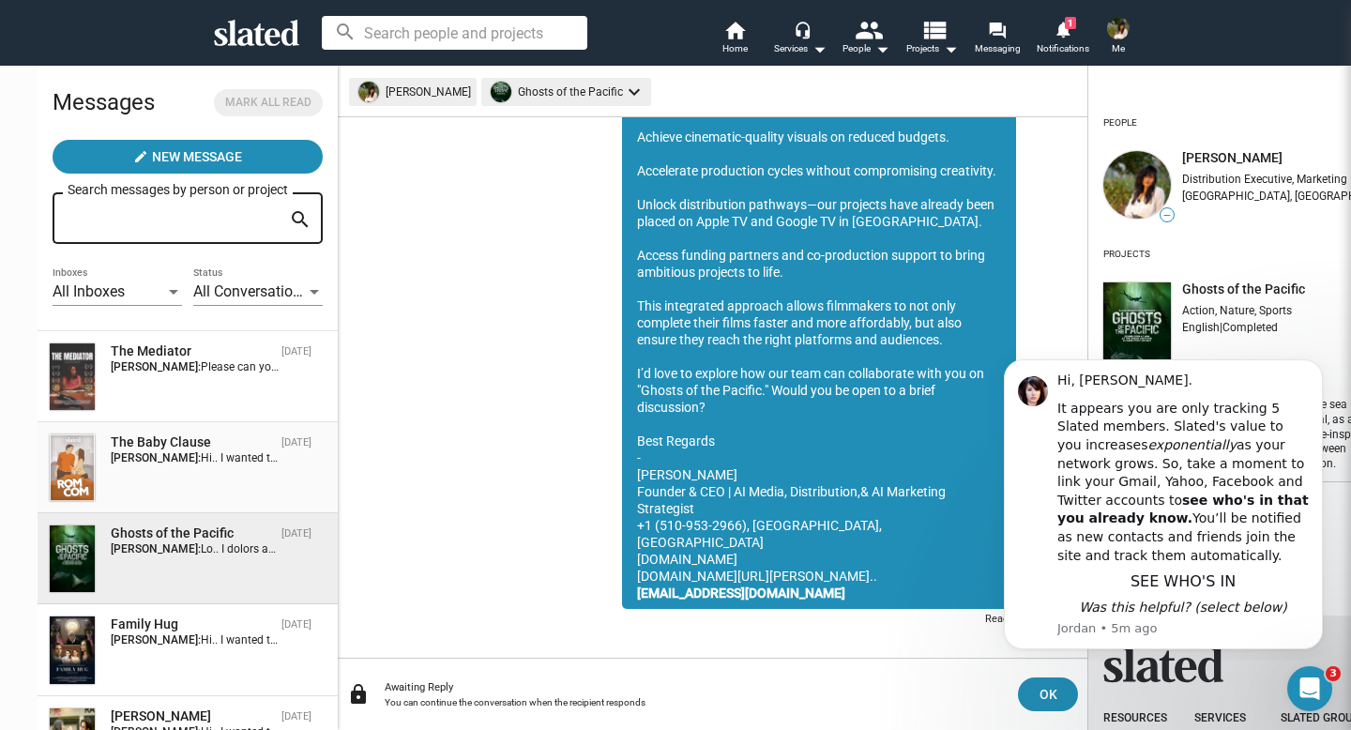
scroll to position [322, 0]
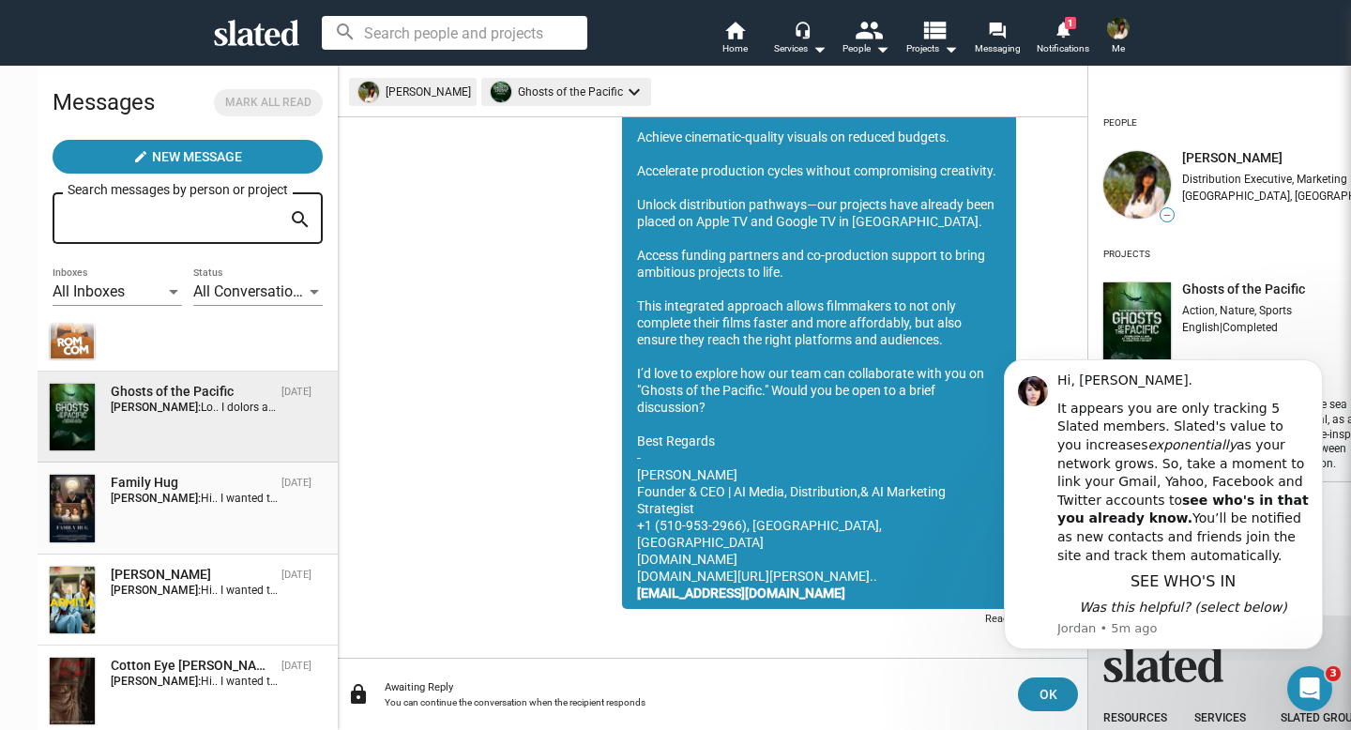
click at [183, 508] on div "Family Hug [DATE] [PERSON_NAME]:" at bounding box center [188, 508] width 278 height 68
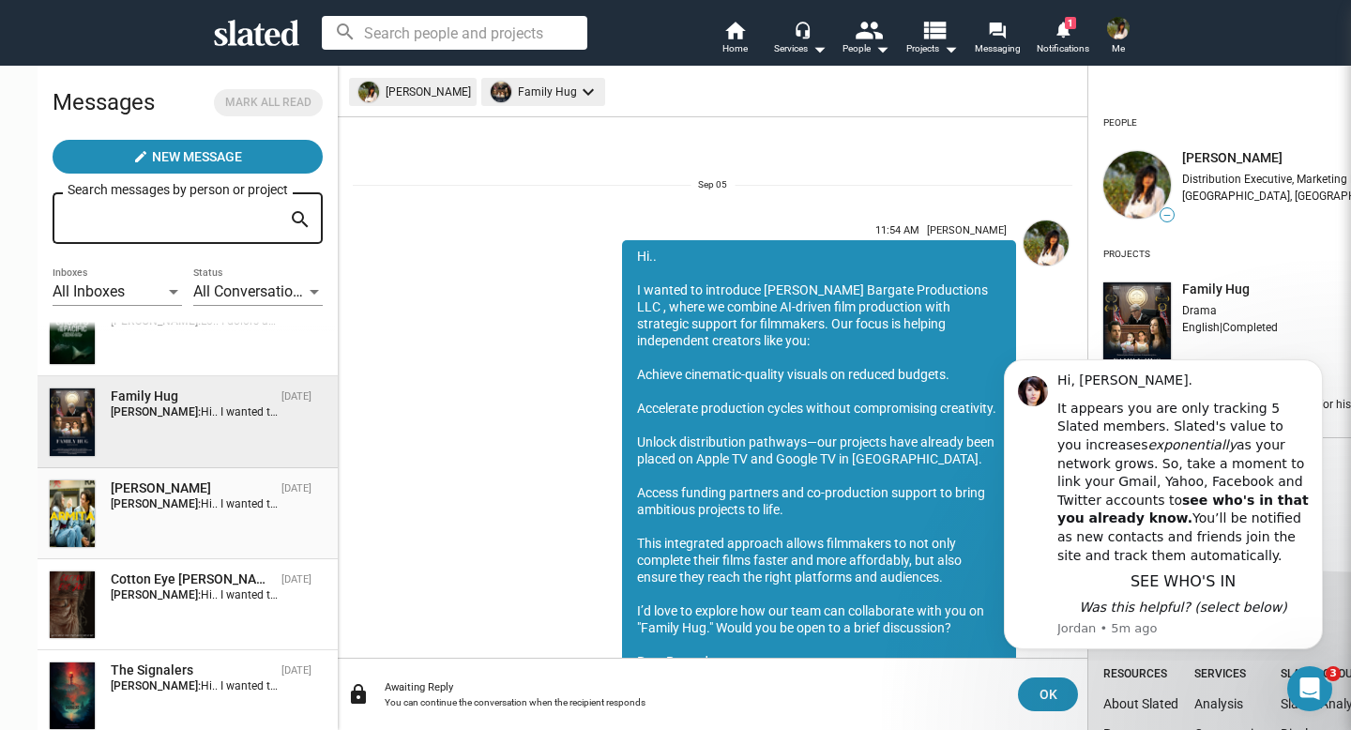
scroll to position [220, 0]
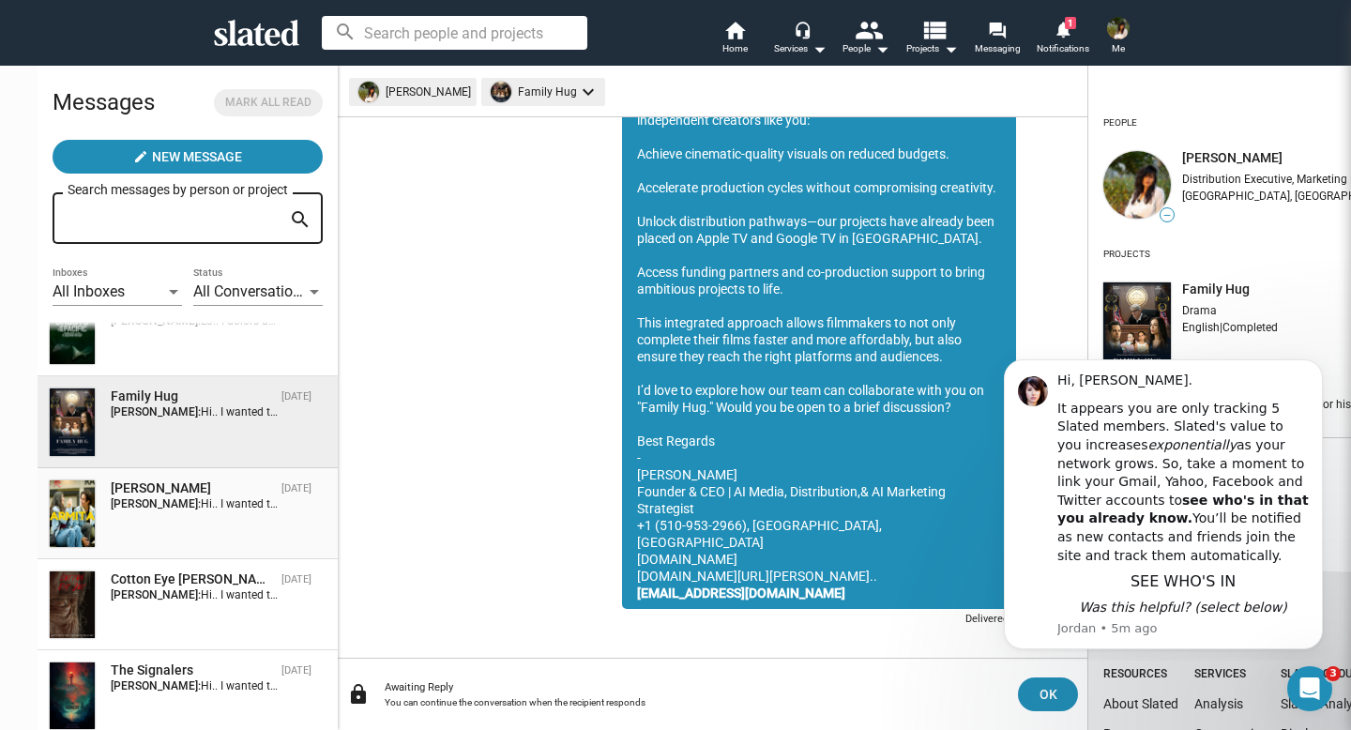
click at [179, 516] on div "[PERSON_NAME] [DATE] [PERSON_NAME]:" at bounding box center [188, 513] width 278 height 68
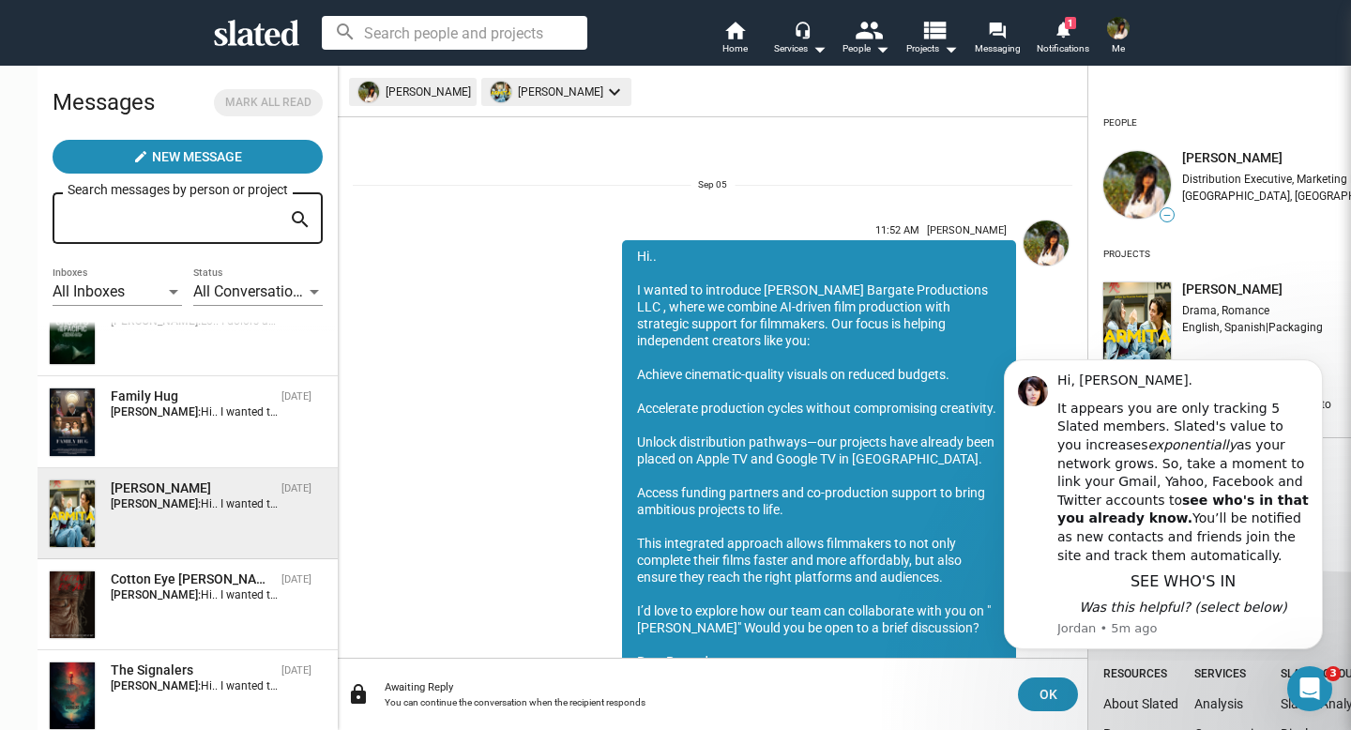
scroll to position [220, 0]
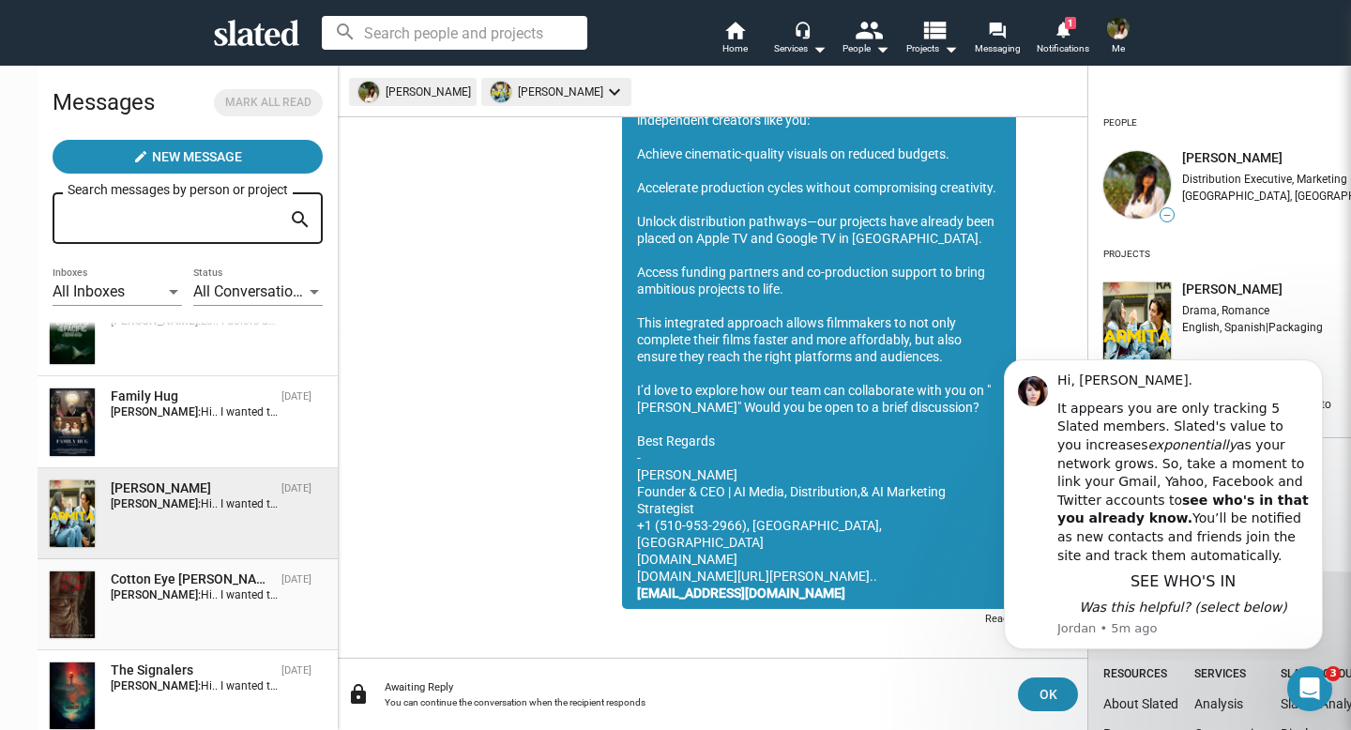
click at [160, 586] on div "Cotton Eye [PERSON_NAME]" at bounding box center [192, 579] width 163 height 18
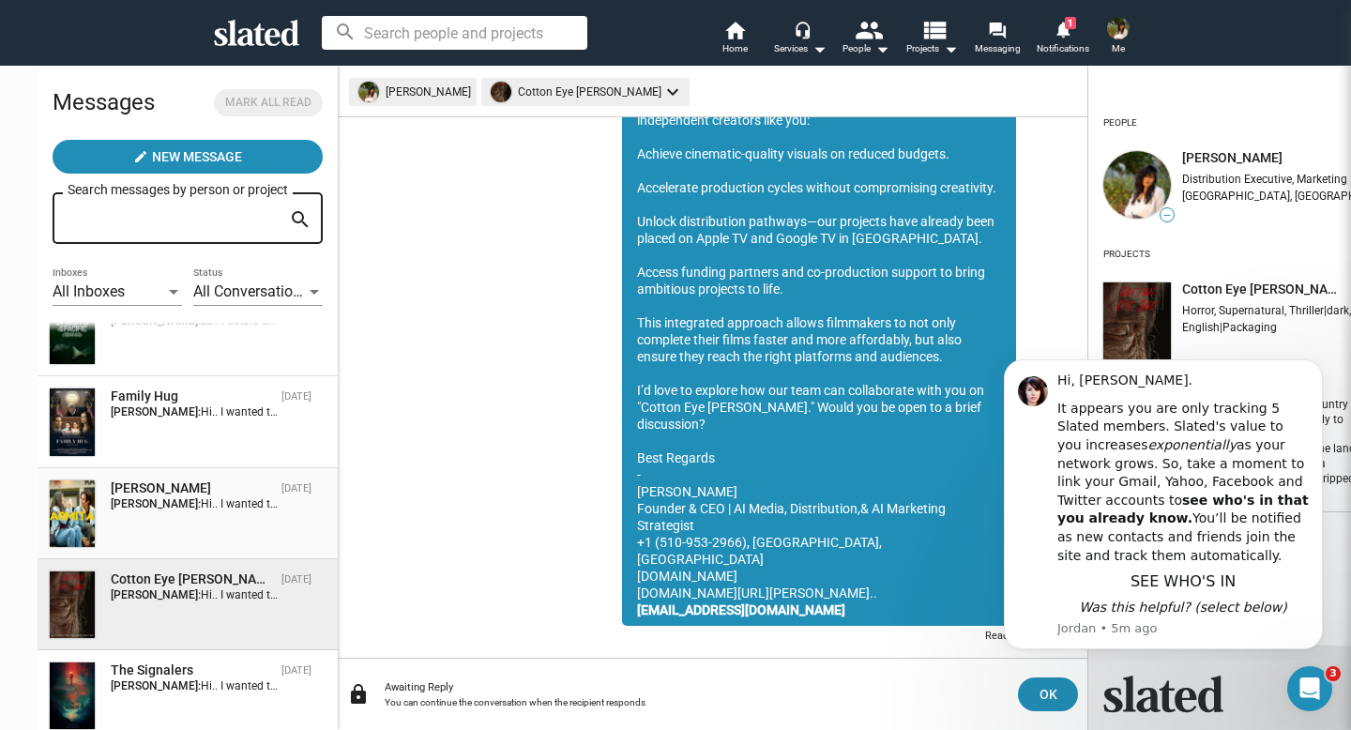
scroll to position [522, 0]
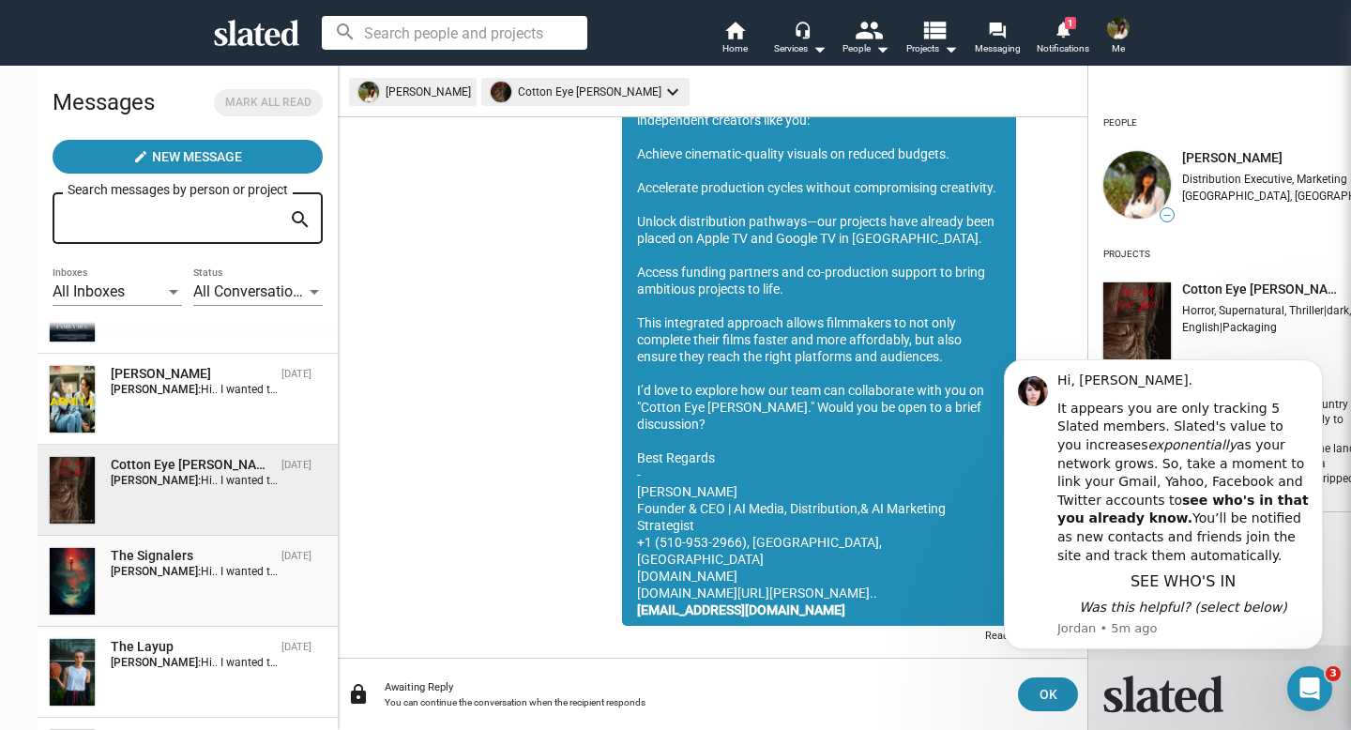
click at [167, 547] on span "The Signalers [DATE] [PERSON_NAME]:" at bounding box center [188, 581] width 300 height 91
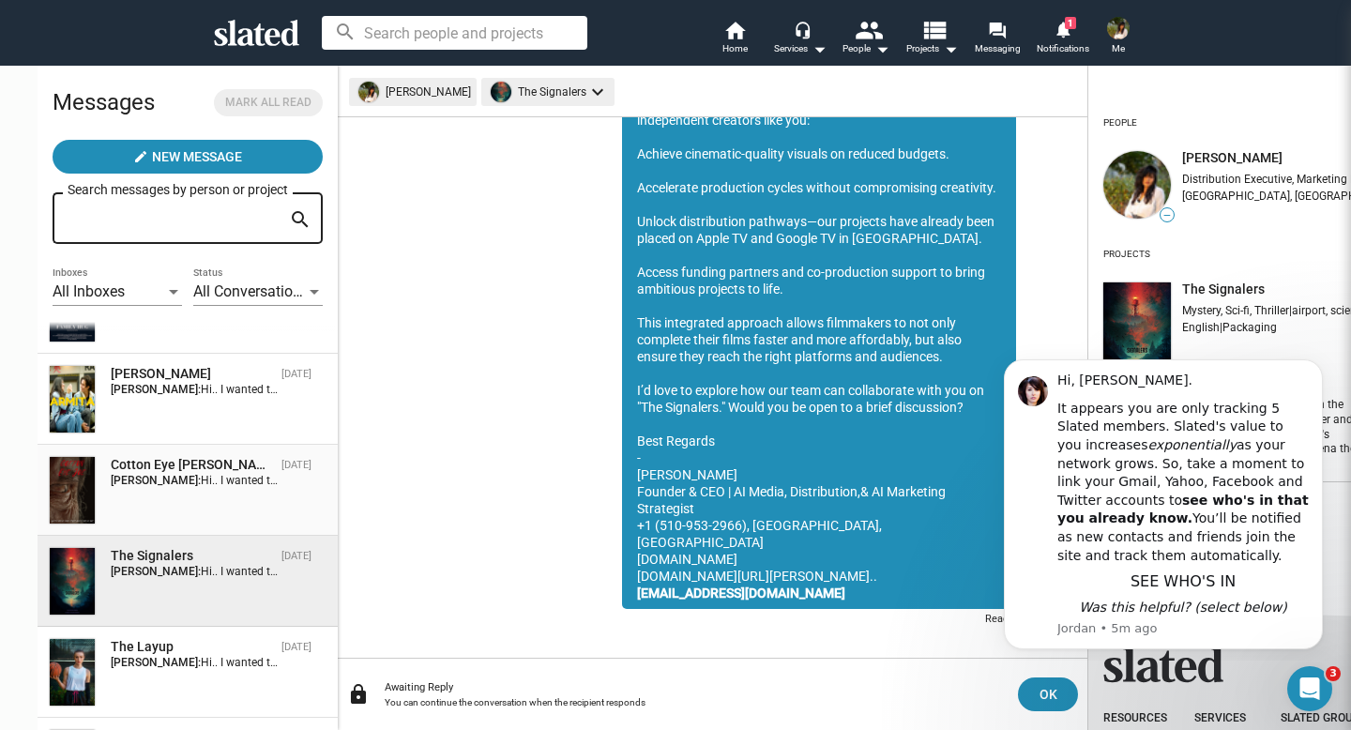
scroll to position [658, 0]
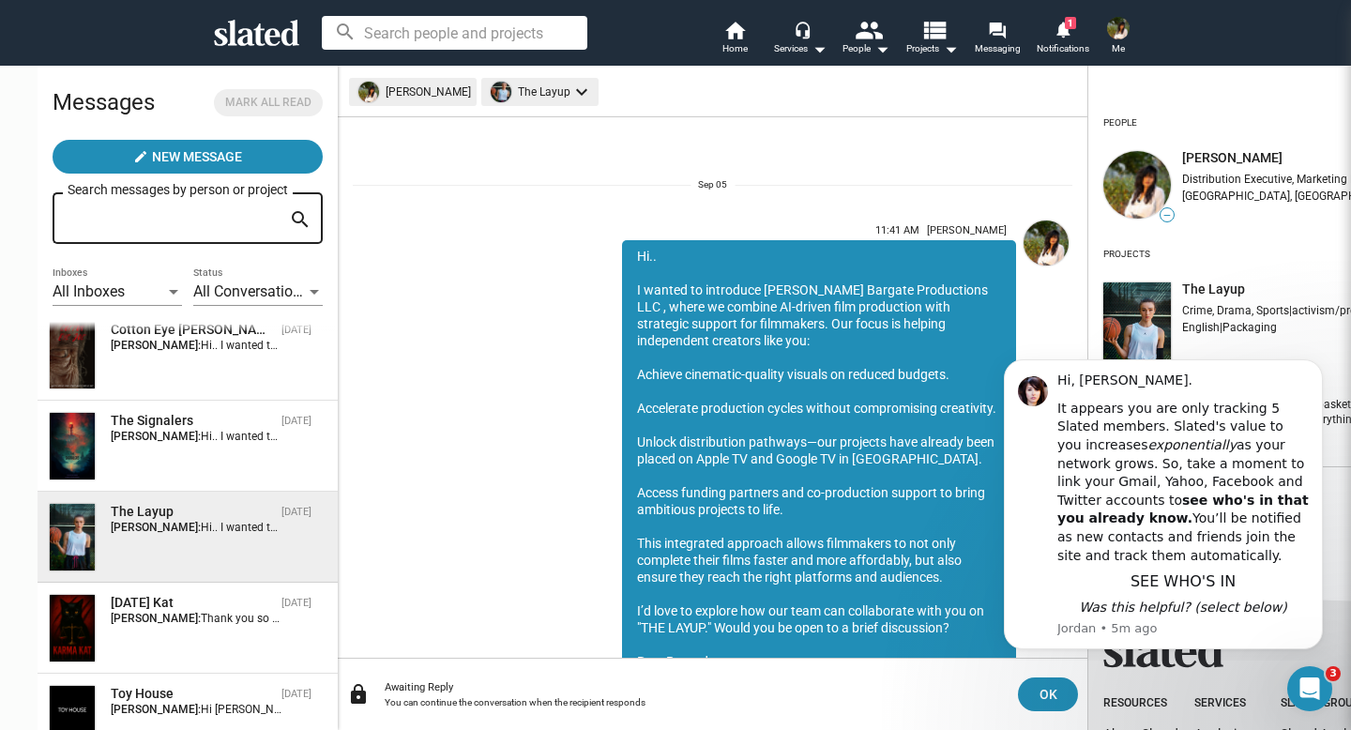
scroll to position [220, 0]
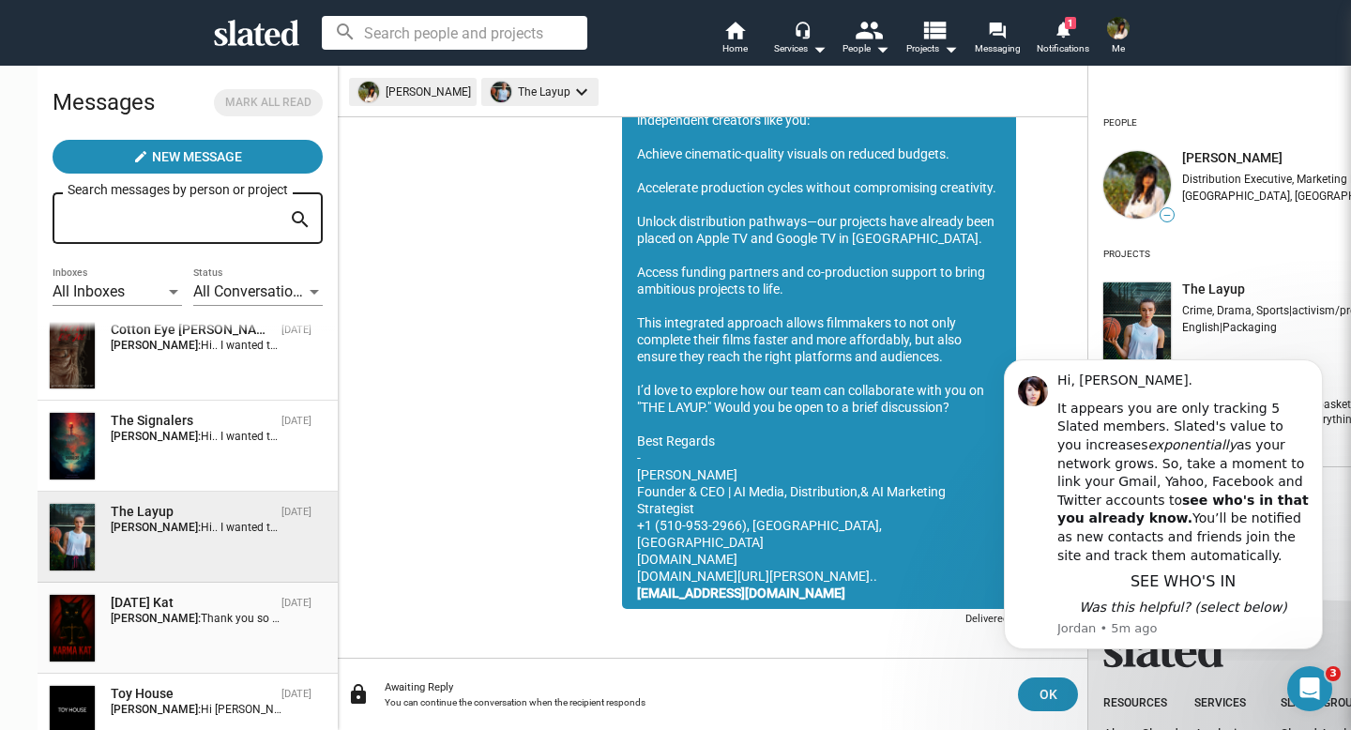
click at [165, 604] on div "[DATE] Kat" at bounding box center [192, 603] width 163 height 18
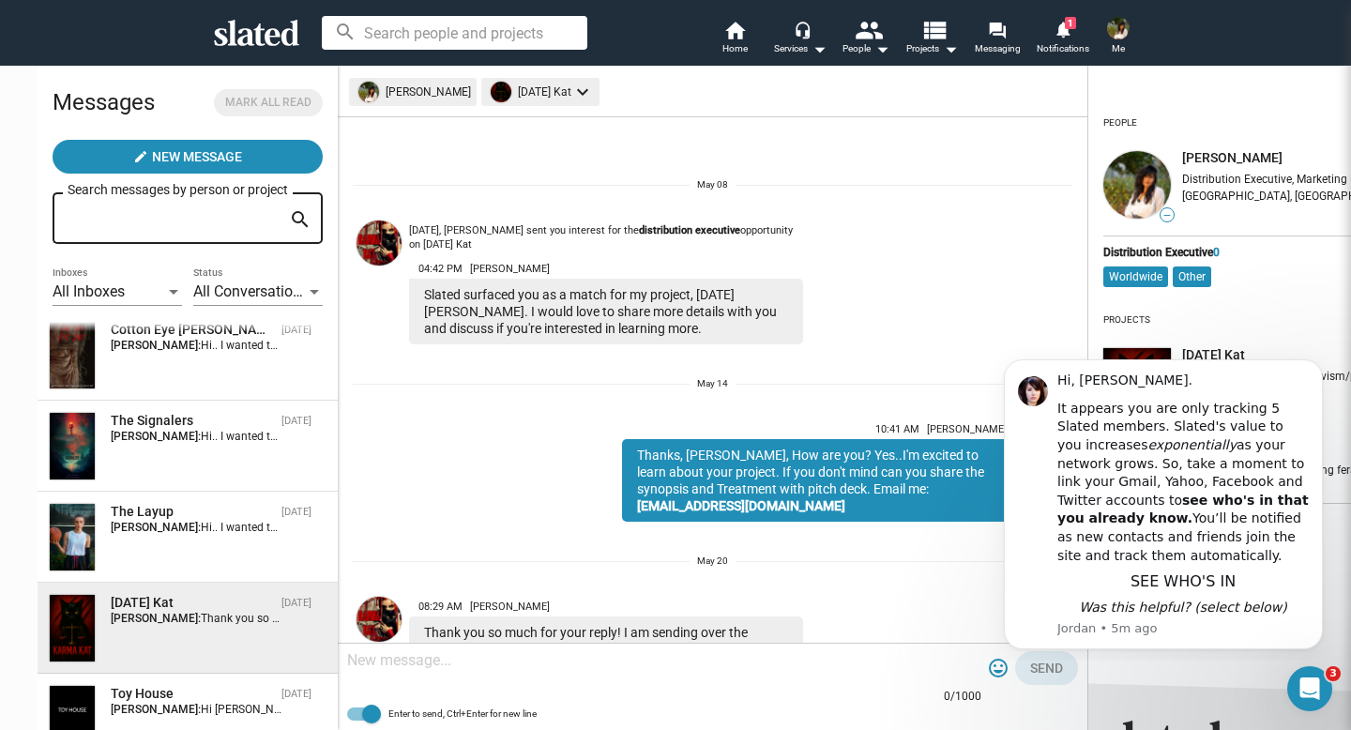
scroll to position [82, 0]
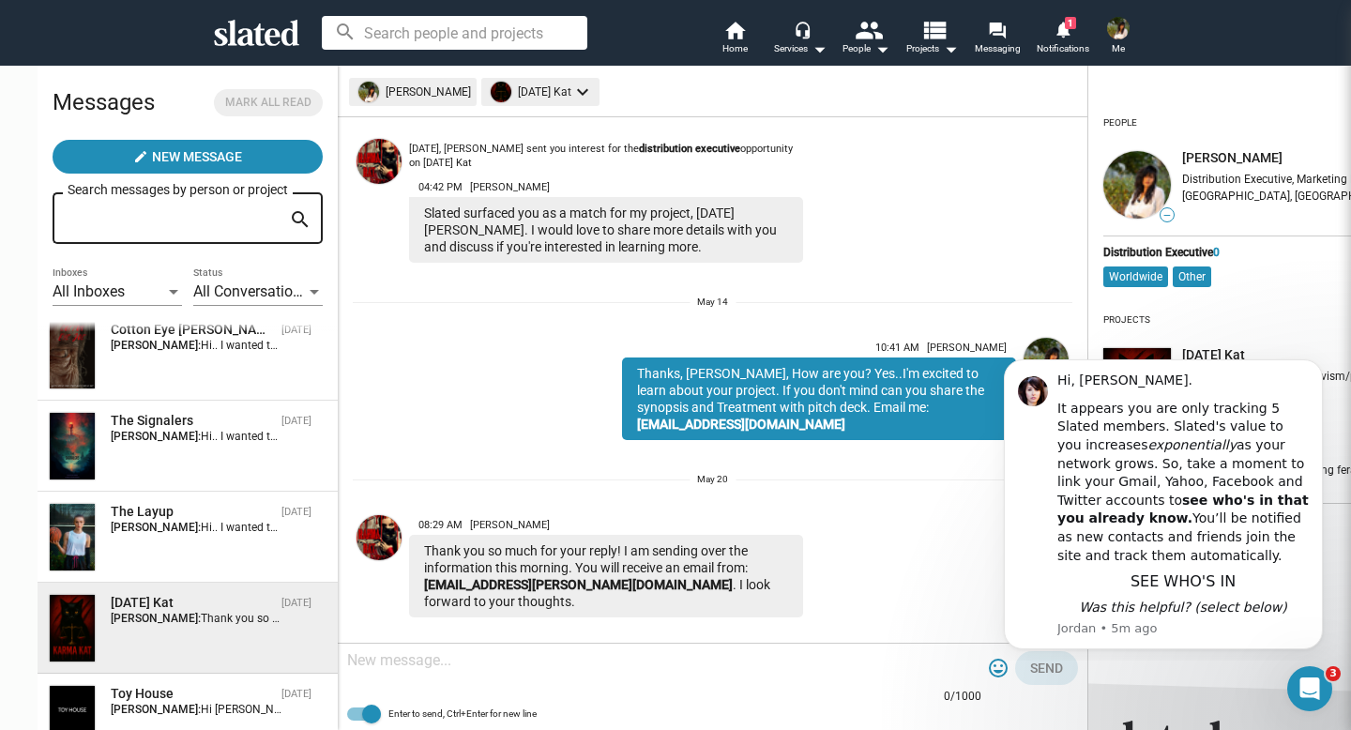
click at [411, 675] on div at bounding box center [664, 661] width 634 height 55
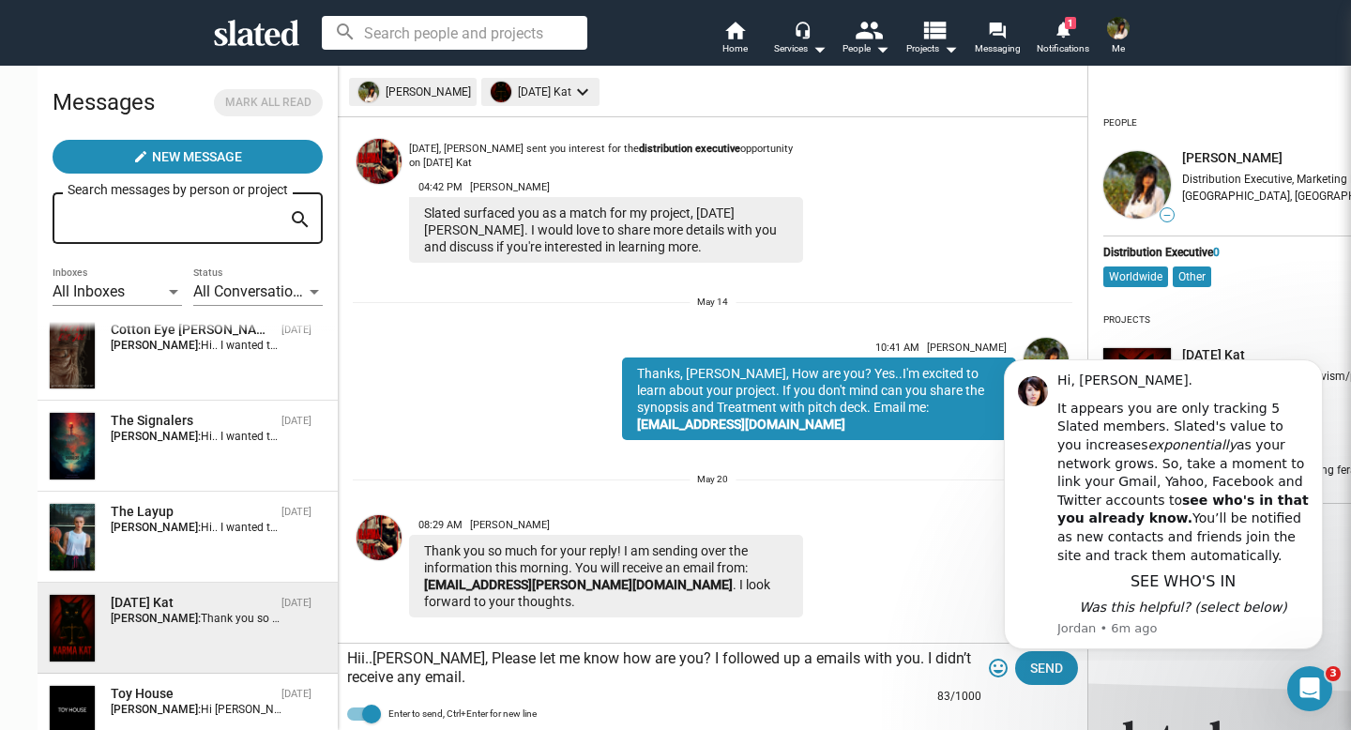
type textarea "Hii..[PERSON_NAME], Please let me know how are you? I followed up a emails with…"
click at [986, 659] on html "Hi, [PERSON_NAME]. It appears you are only tracking 5 Slated members. Slated's …" at bounding box center [1162, 501] width 375 height 318
click at [1030, 676] on span "Send" at bounding box center [1046, 668] width 33 height 34
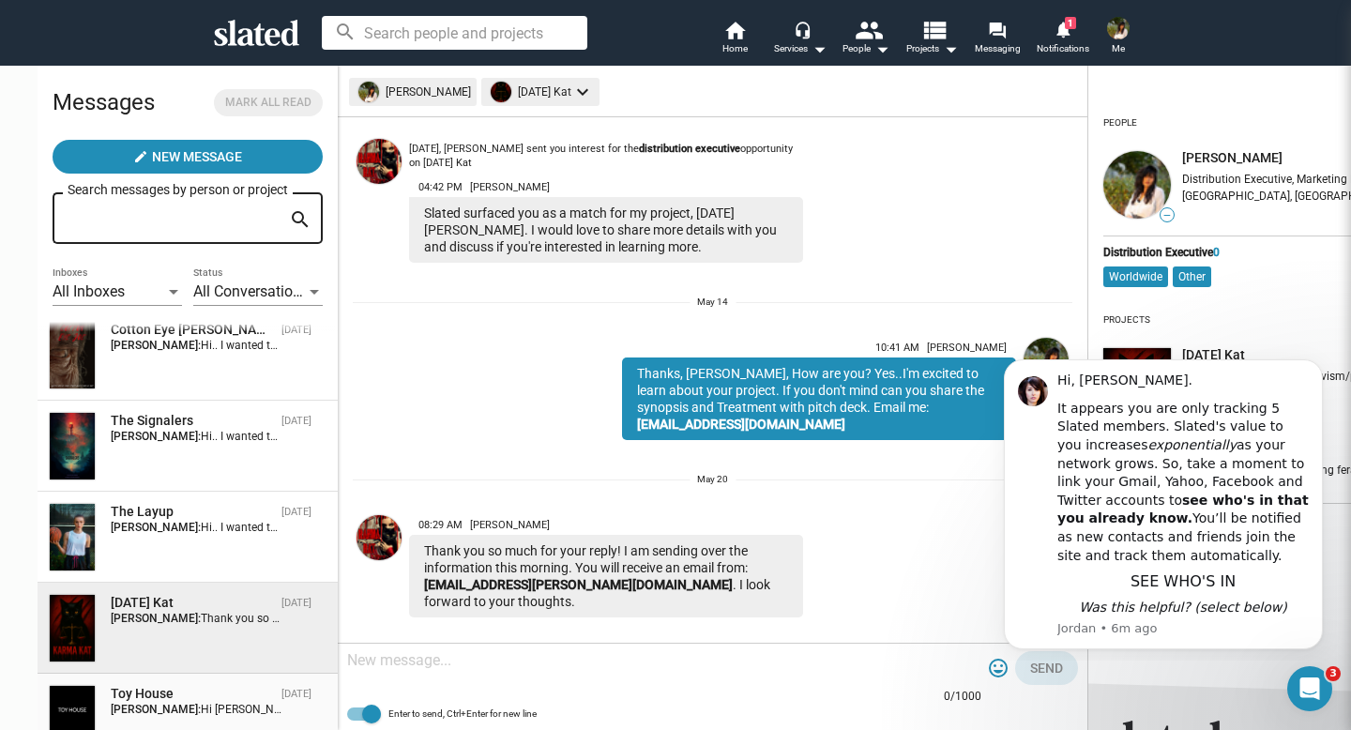
scroll to position [248, 0]
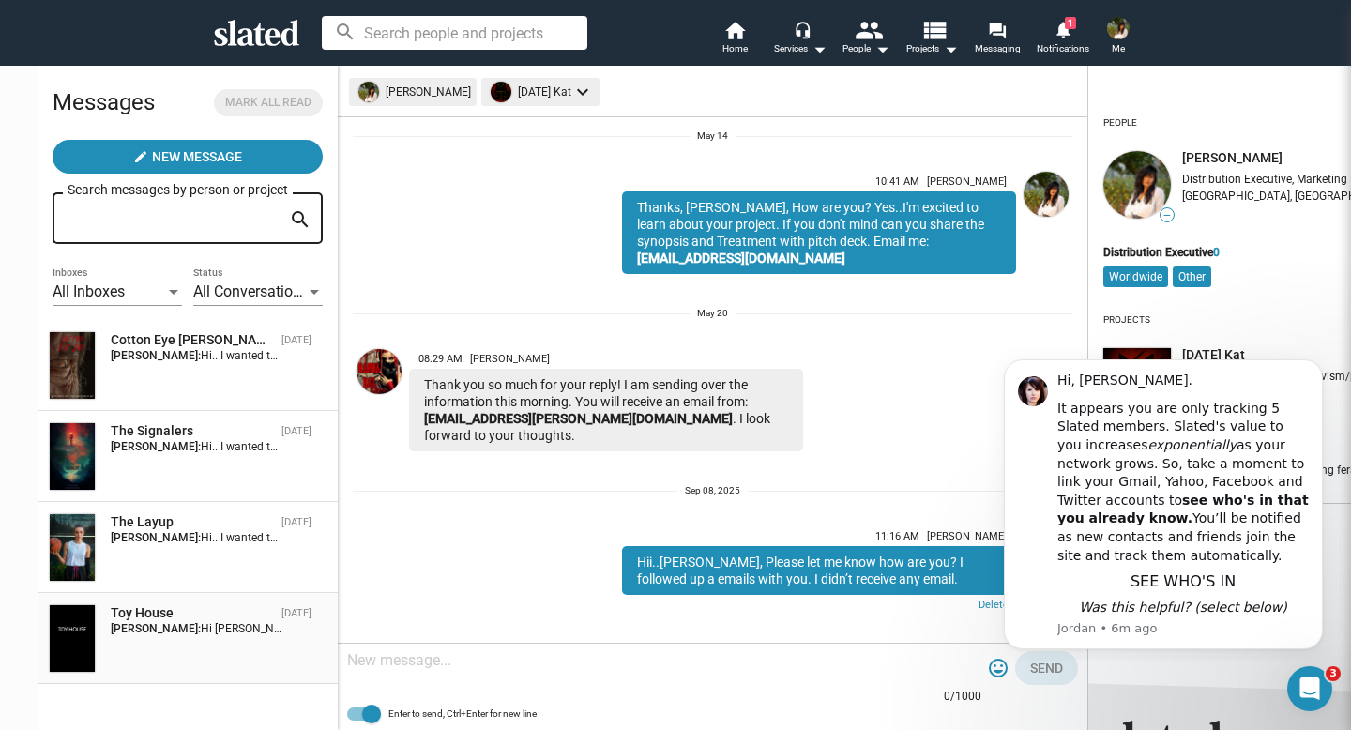
click at [133, 612] on div "Toy House" at bounding box center [192, 613] width 163 height 18
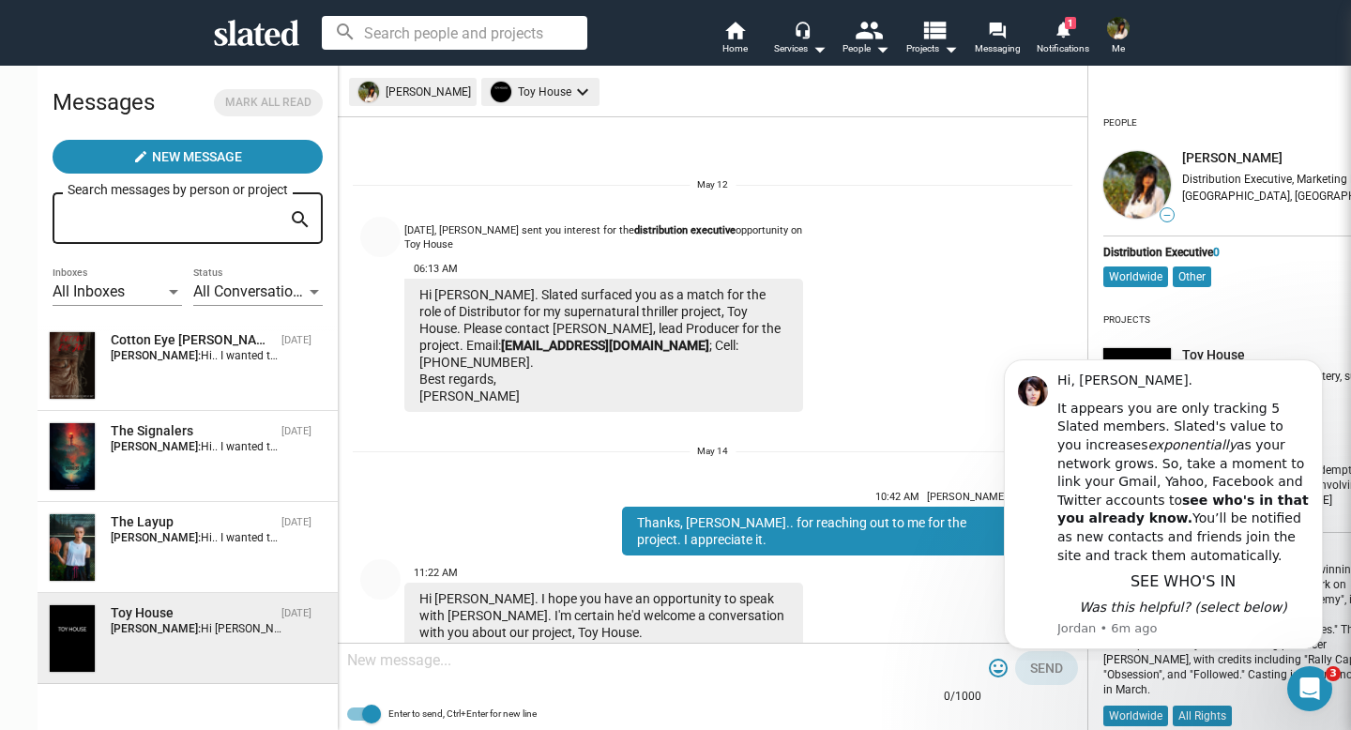
scroll to position [65, 0]
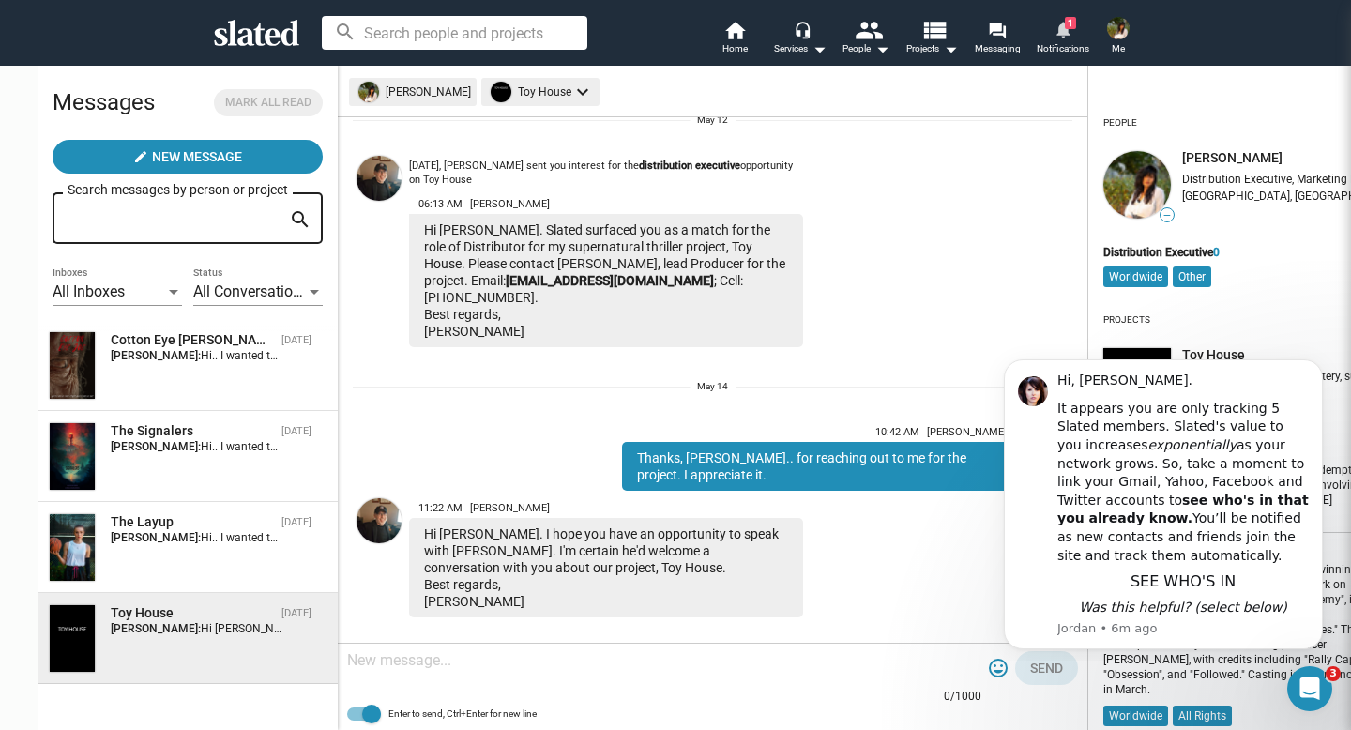
click at [1060, 24] on mat-icon "notifications" at bounding box center [1062, 29] width 18 height 18
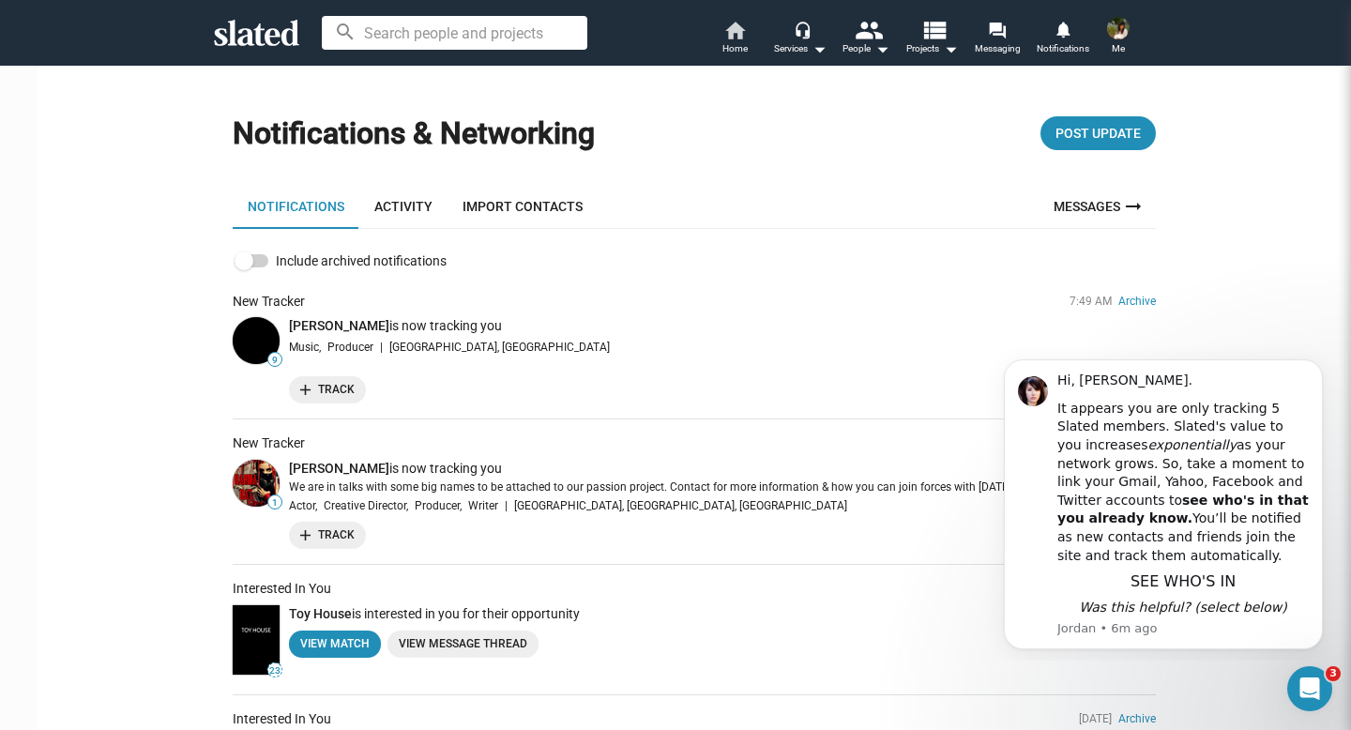
click at [743, 38] on span "Home" at bounding box center [734, 49] width 25 height 23
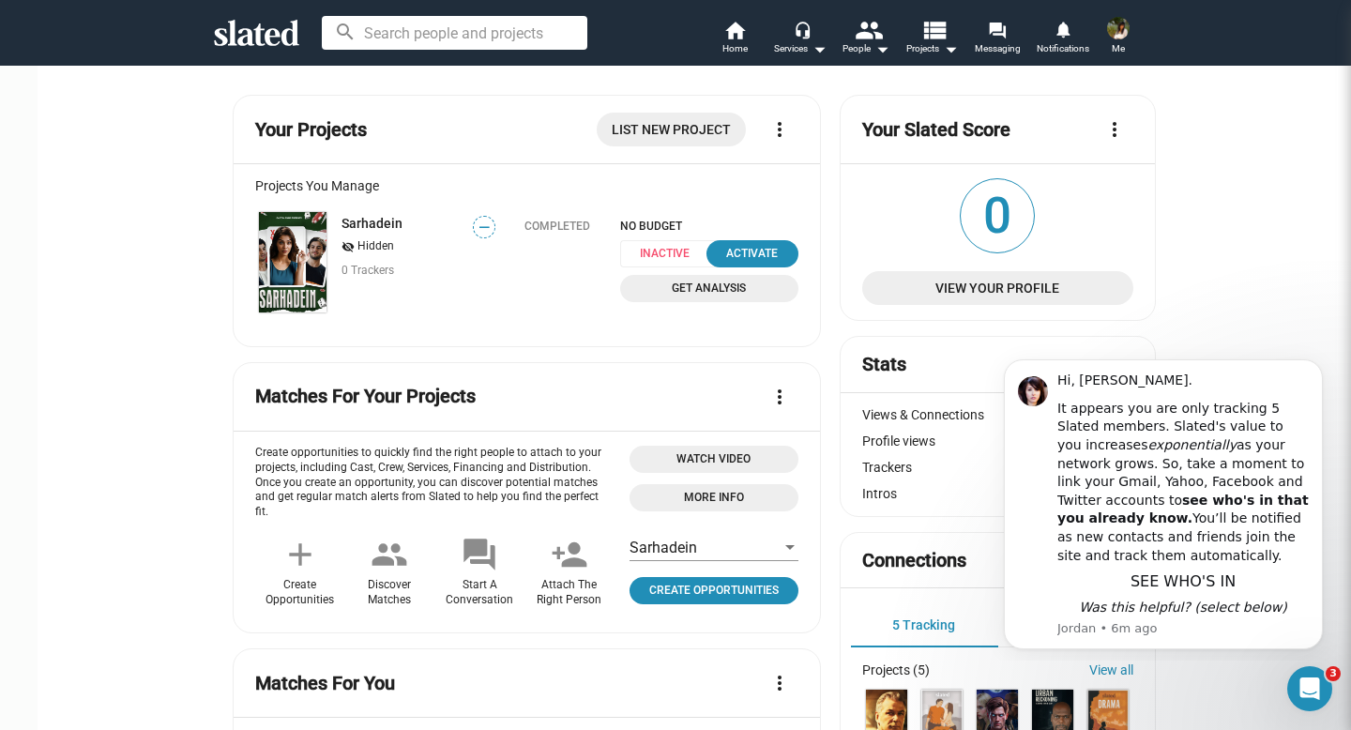
click at [651, 260] on span "Inactive" at bounding box center [670, 253] width 100 height 27
click at [733, 41] on span "Home" at bounding box center [734, 49] width 25 height 23
click at [813, 48] on mat-icon "arrow_drop_down" at bounding box center [819, 49] width 23 height 23
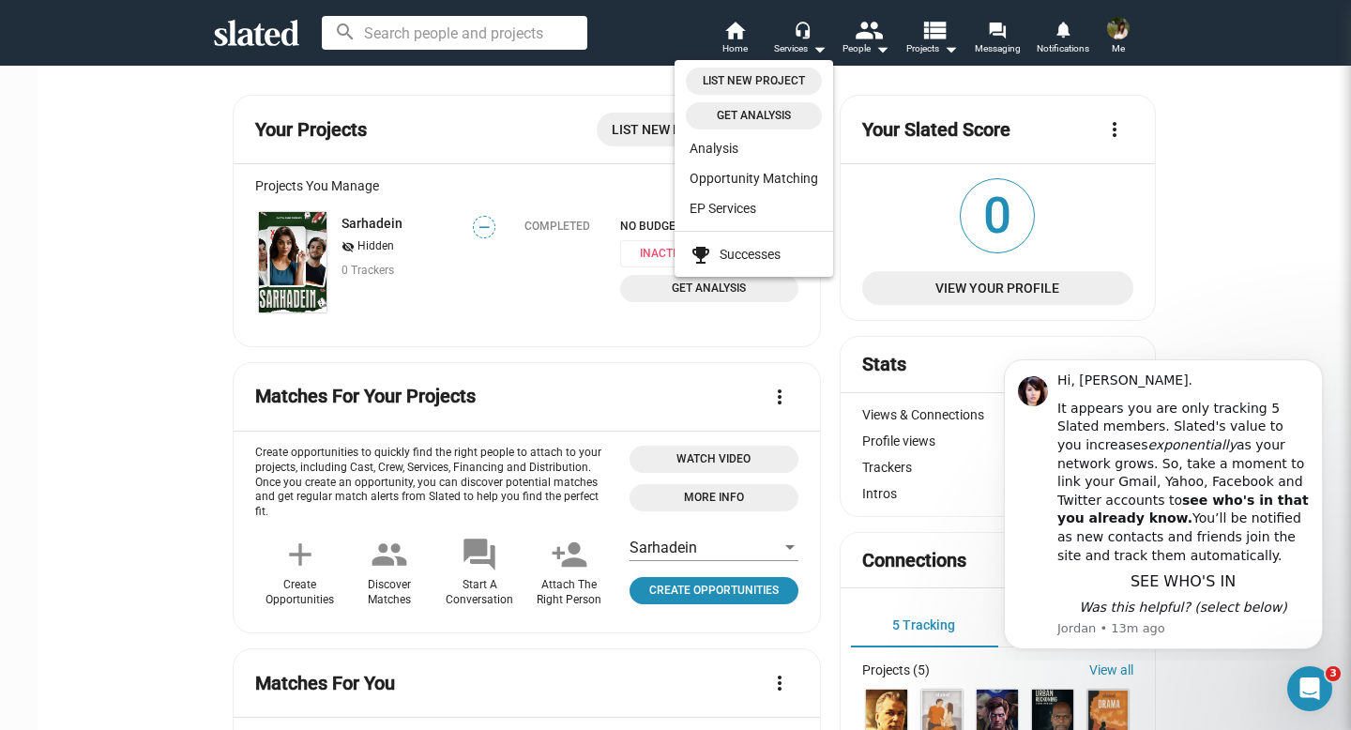
click at [867, 51] on div at bounding box center [675, 365] width 1351 height 730
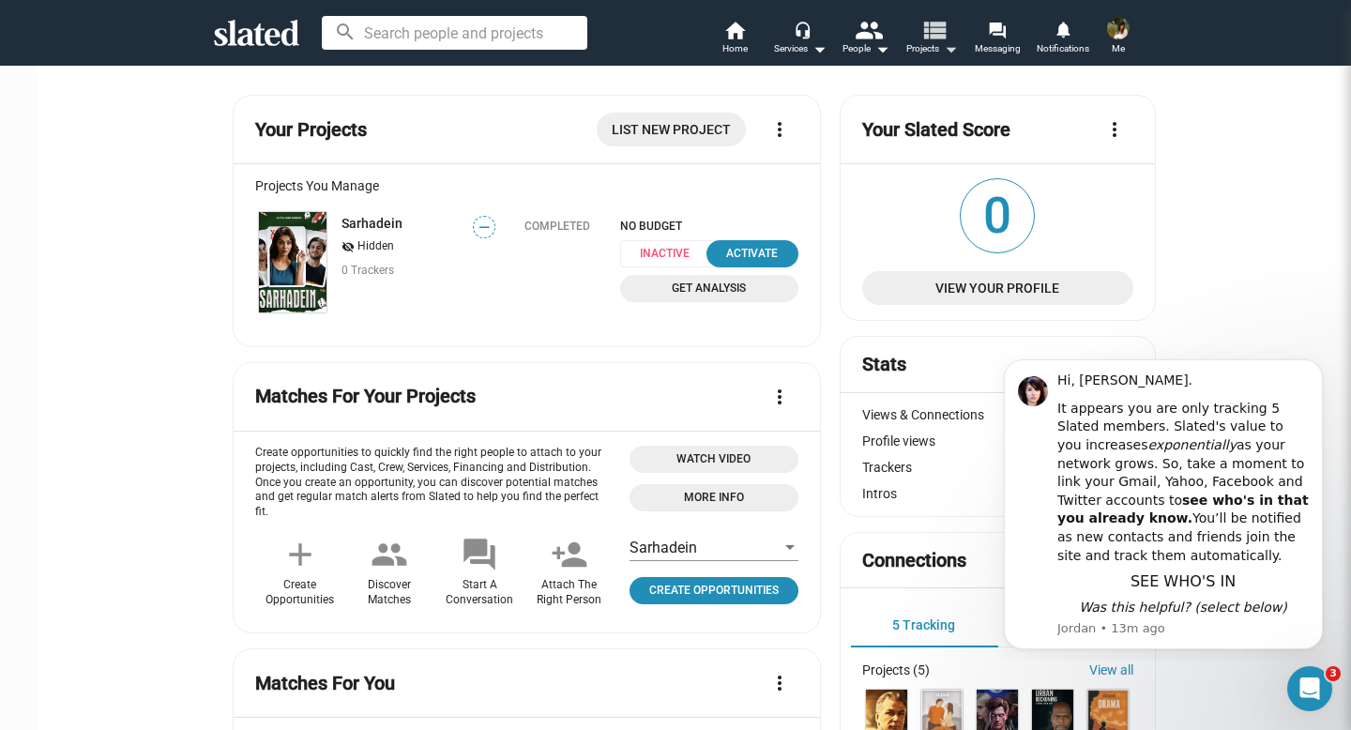
click at [943, 52] on mat-icon "arrow_drop_down" at bounding box center [950, 49] width 23 height 23
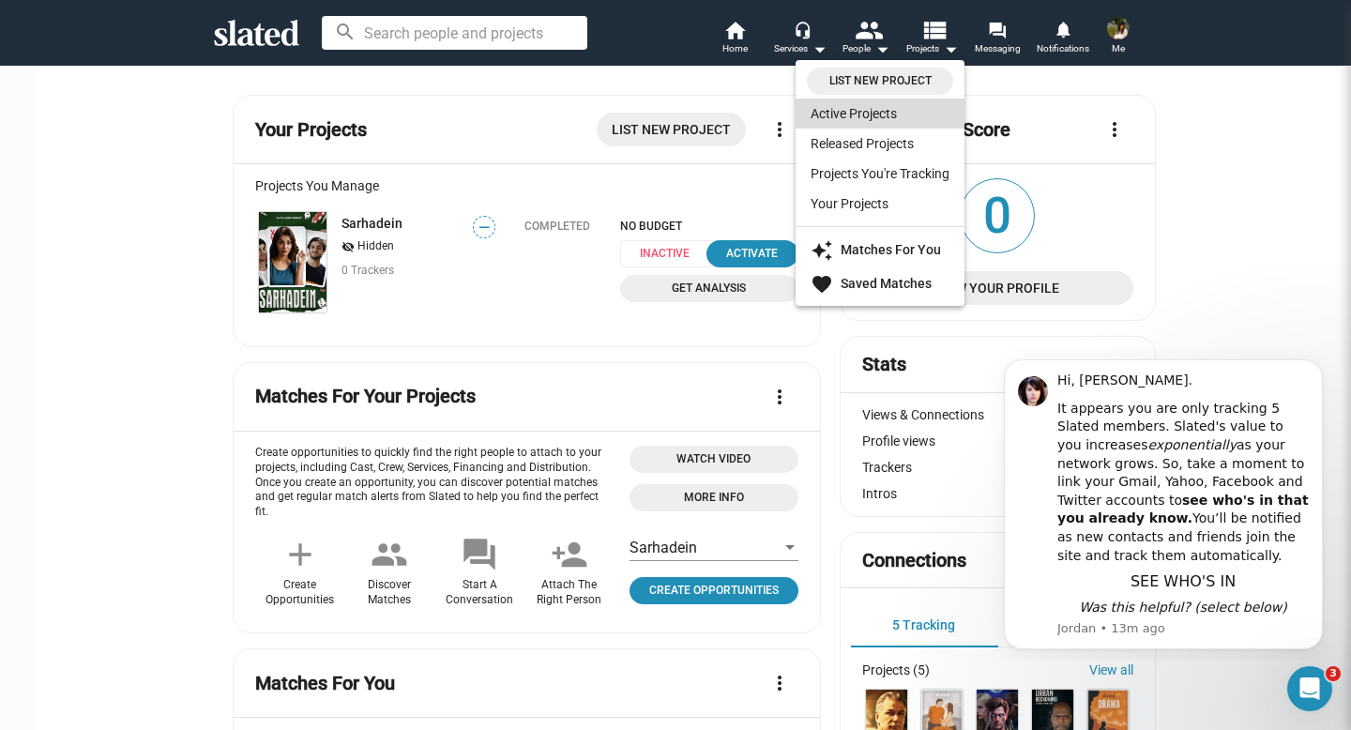
click at [885, 108] on link "Active Projects" at bounding box center [879, 113] width 169 height 30
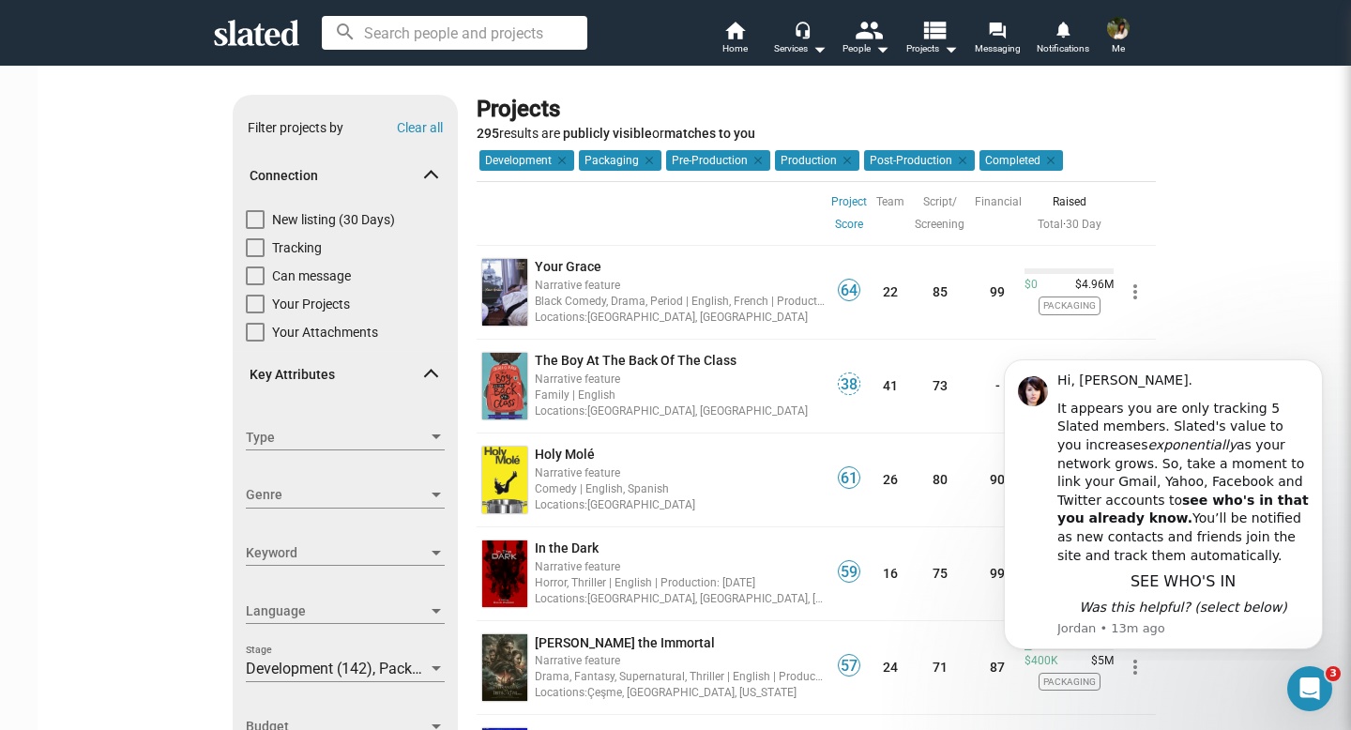
click at [246, 217] on span at bounding box center [255, 219] width 19 height 19
click at [254, 229] on input "New listing (30 Days)" at bounding box center [254, 229] width 1 height 1
checkbox input "true"
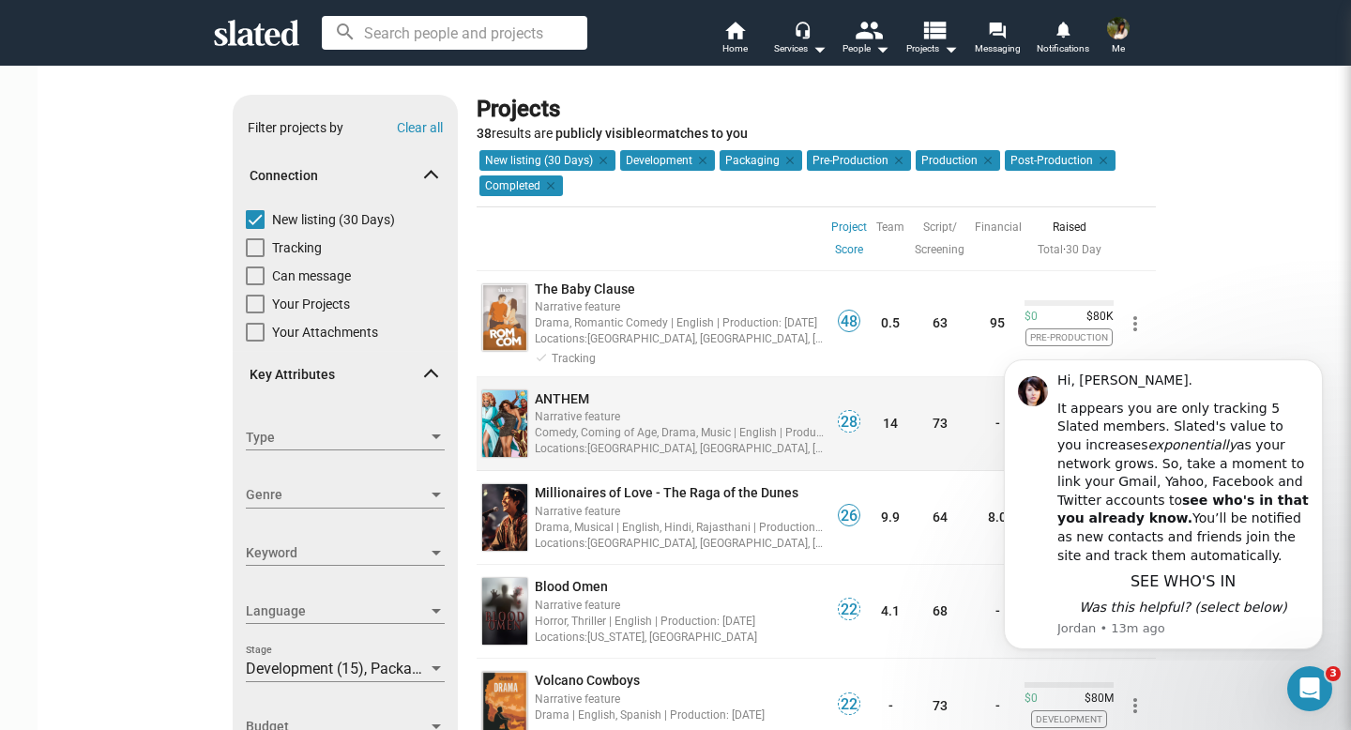
click at [558, 398] on span "ANTHEM" at bounding box center [562, 398] width 54 height 15
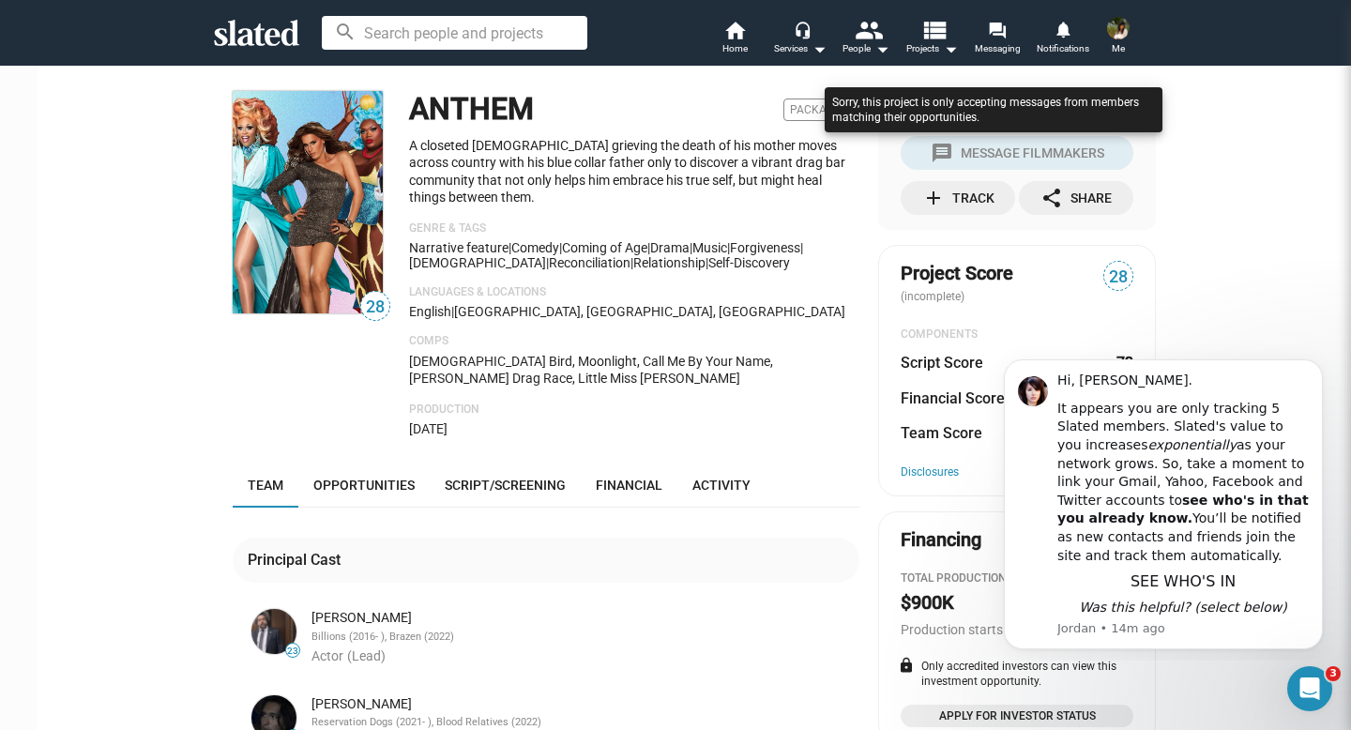
click at [984, 159] on div at bounding box center [993, 129] width 347 height 92
click at [1025, 148] on div at bounding box center [993, 129] width 347 height 92
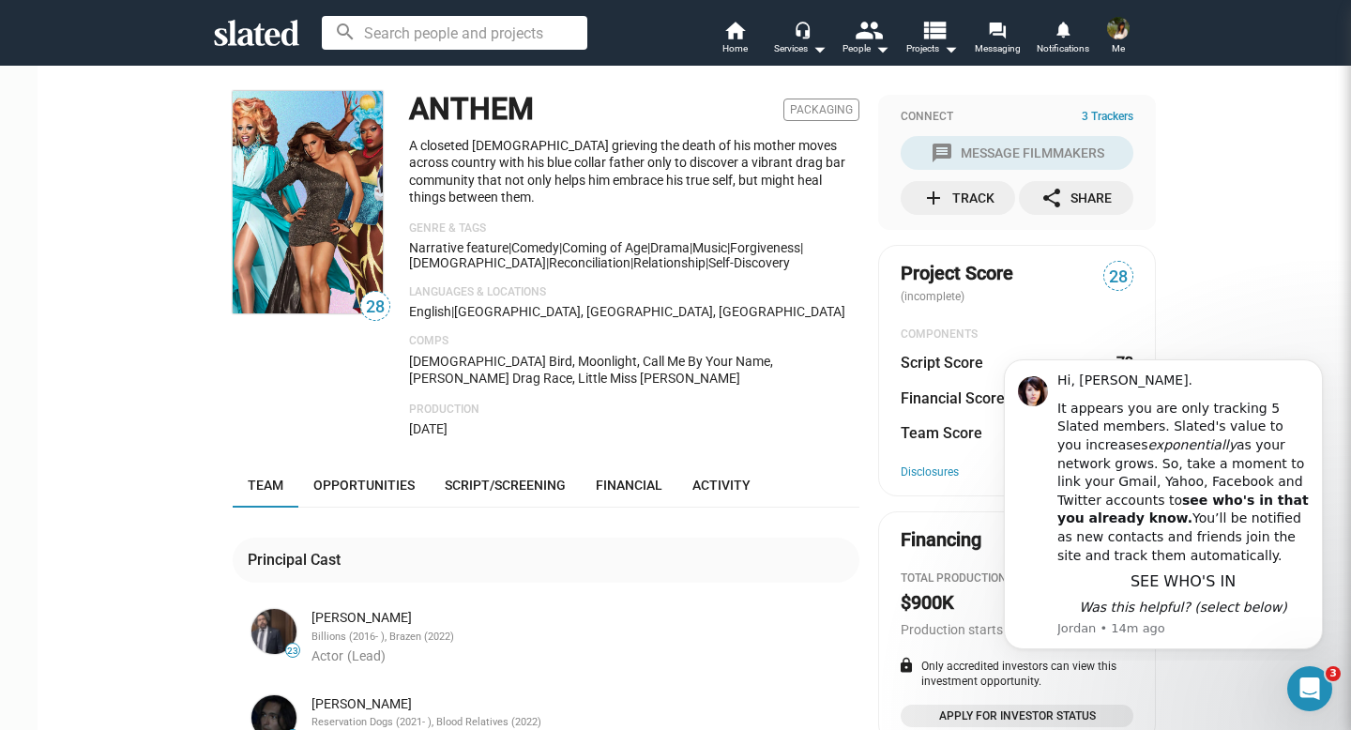
scroll to position [83, 0]
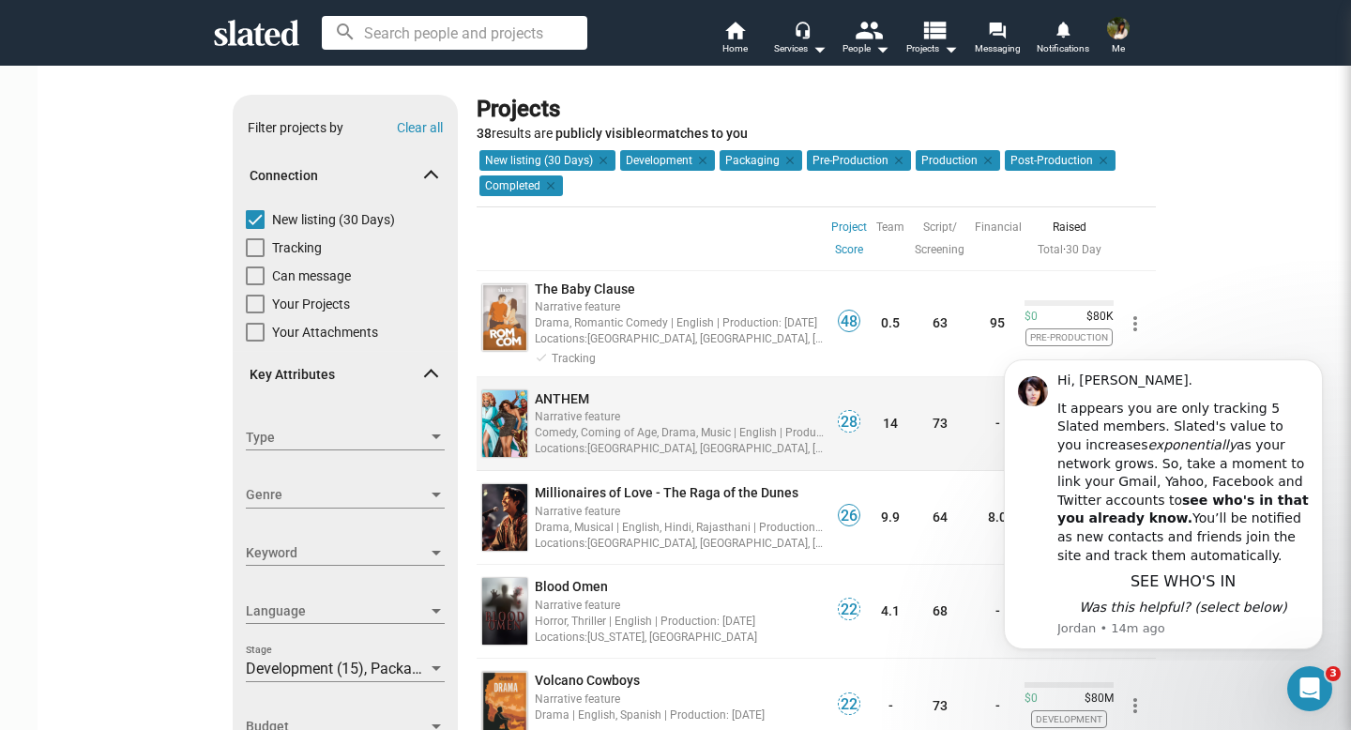
scroll to position [81, 0]
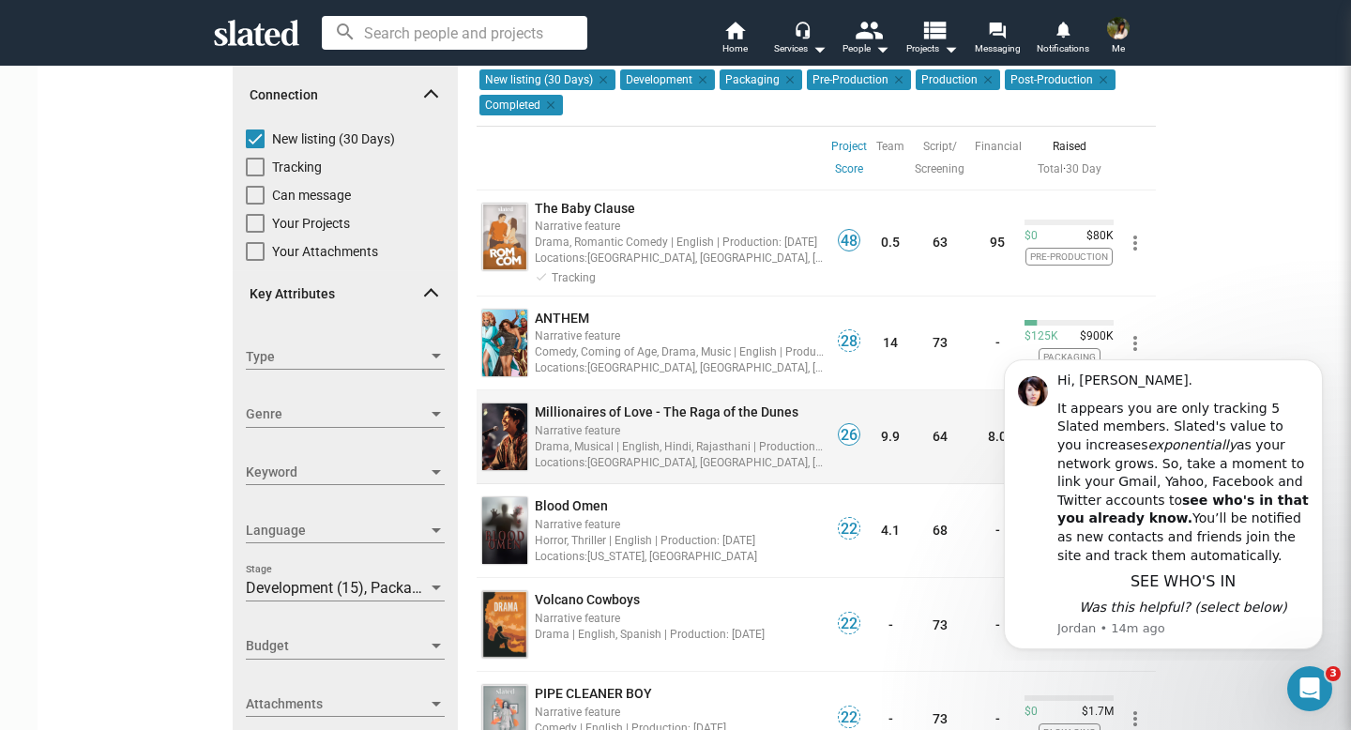
click at [622, 412] on span "Millionaires of Love - The Raga of the Dunes" at bounding box center [667, 411] width 264 height 15
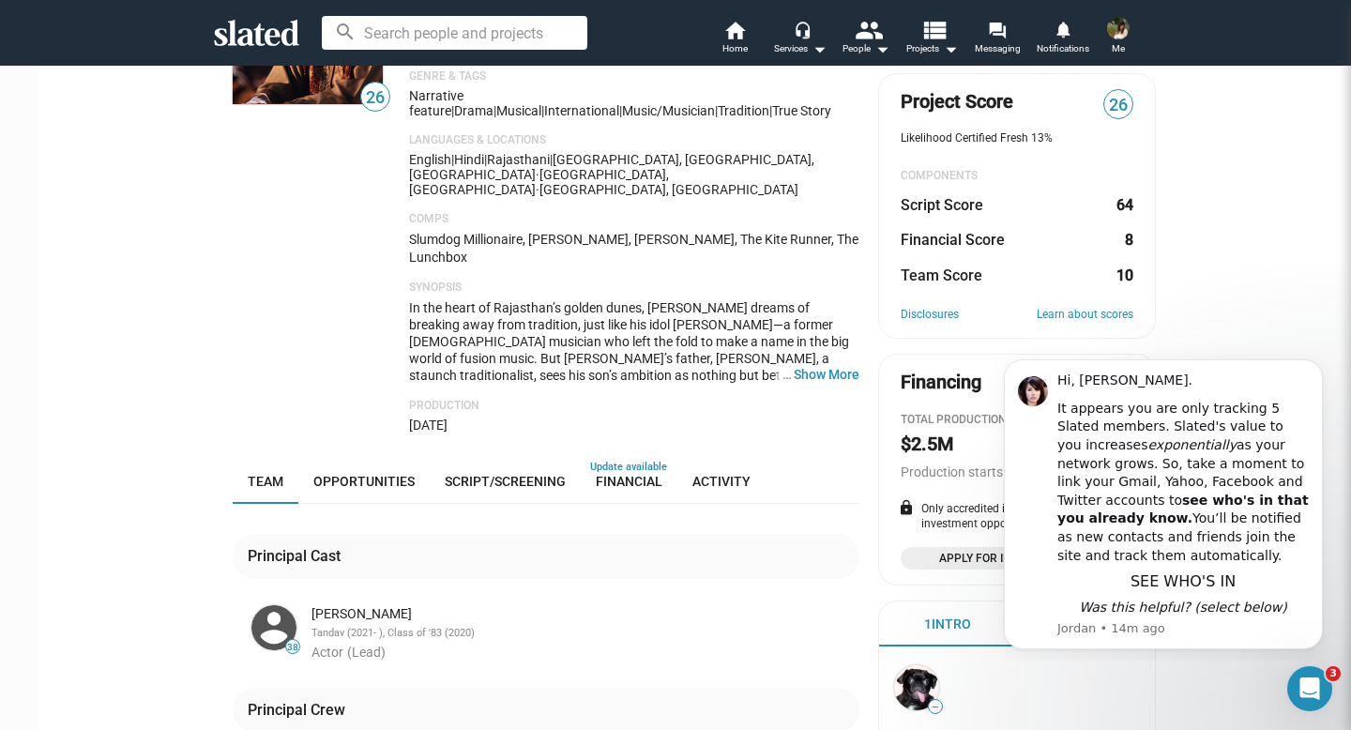
scroll to position [482, 0]
